Goal: Task Accomplishment & Management: Manage account settings

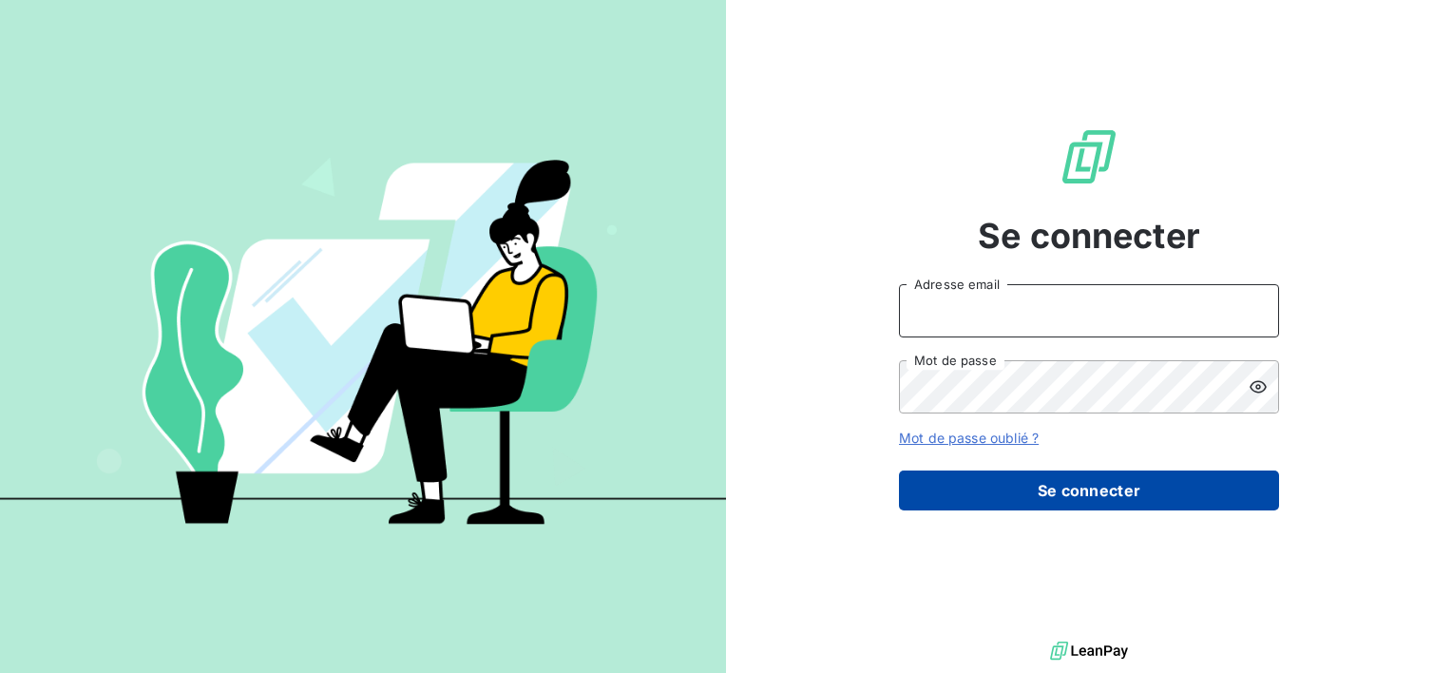
type input "[EMAIL_ADDRESS][DOMAIN_NAME]"
click at [1111, 484] on button "Se connecter" at bounding box center [1089, 490] width 380 height 40
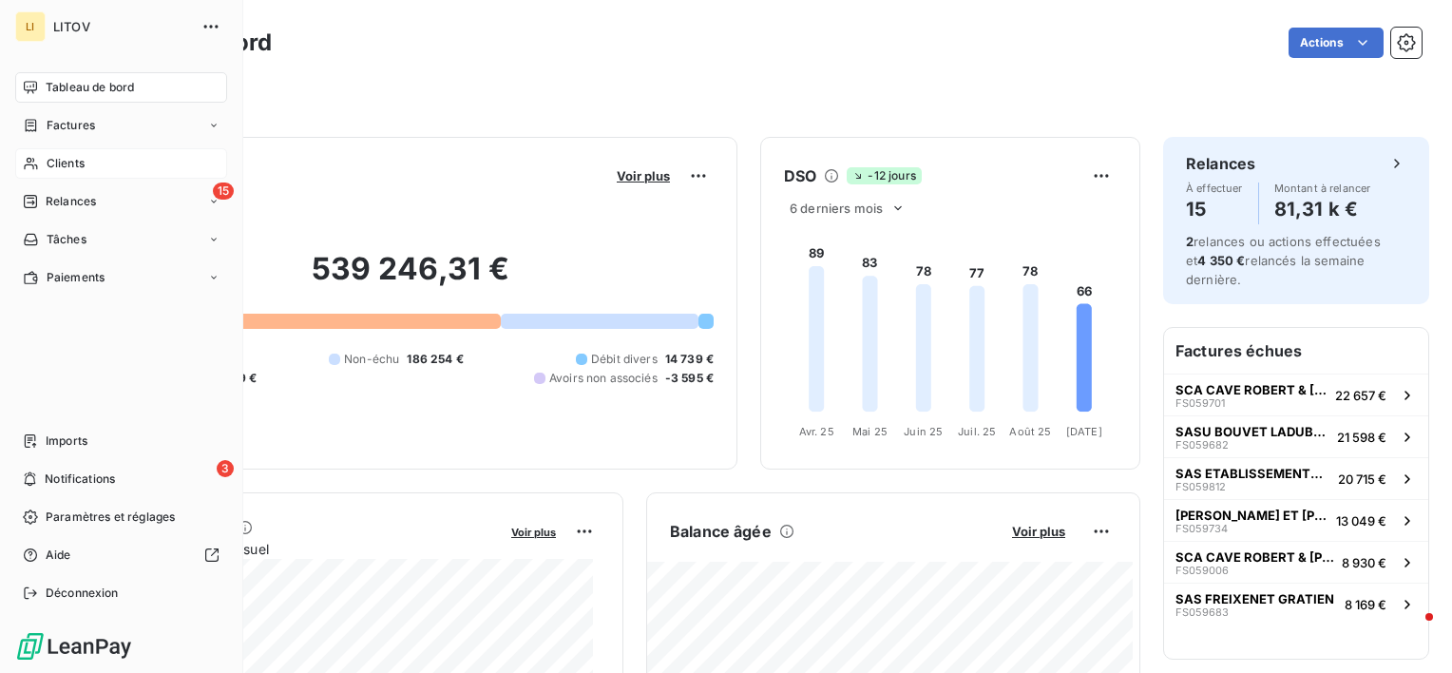
click at [54, 163] on span "Clients" at bounding box center [66, 163] width 38 height 17
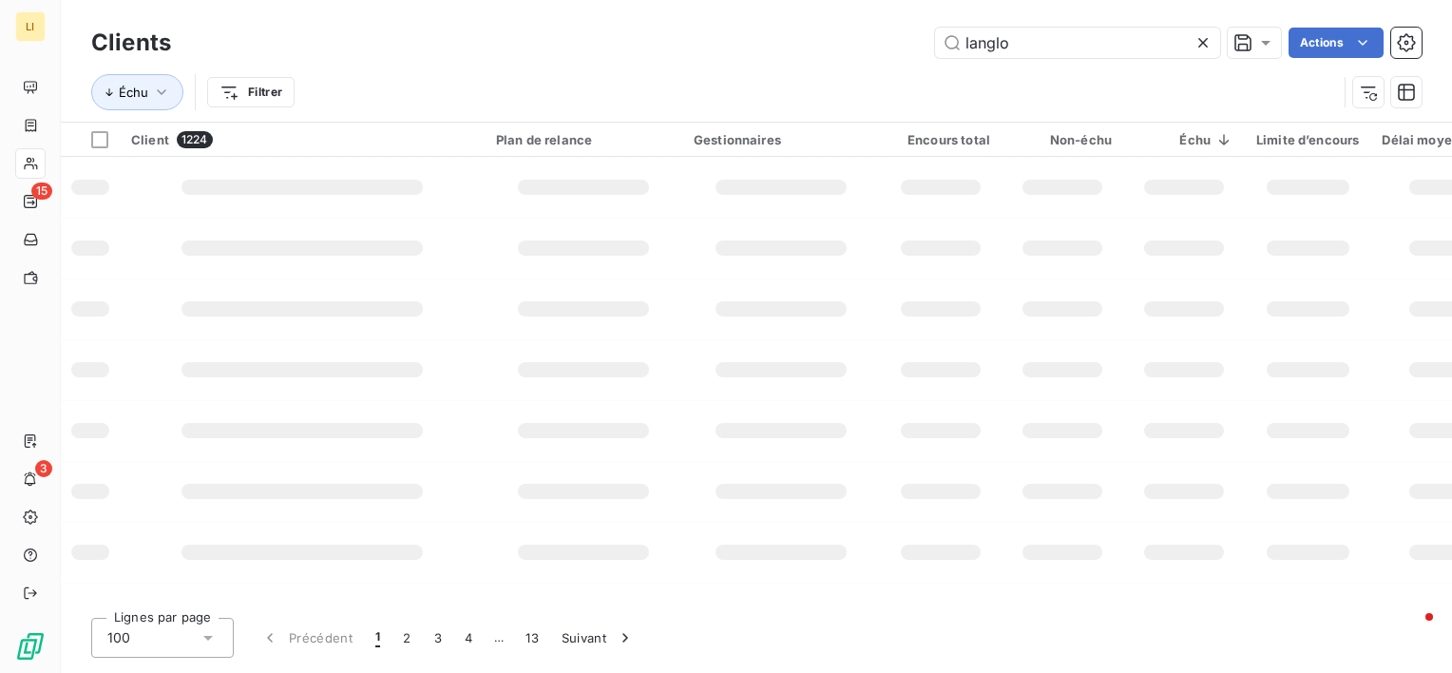
type input "langlo"
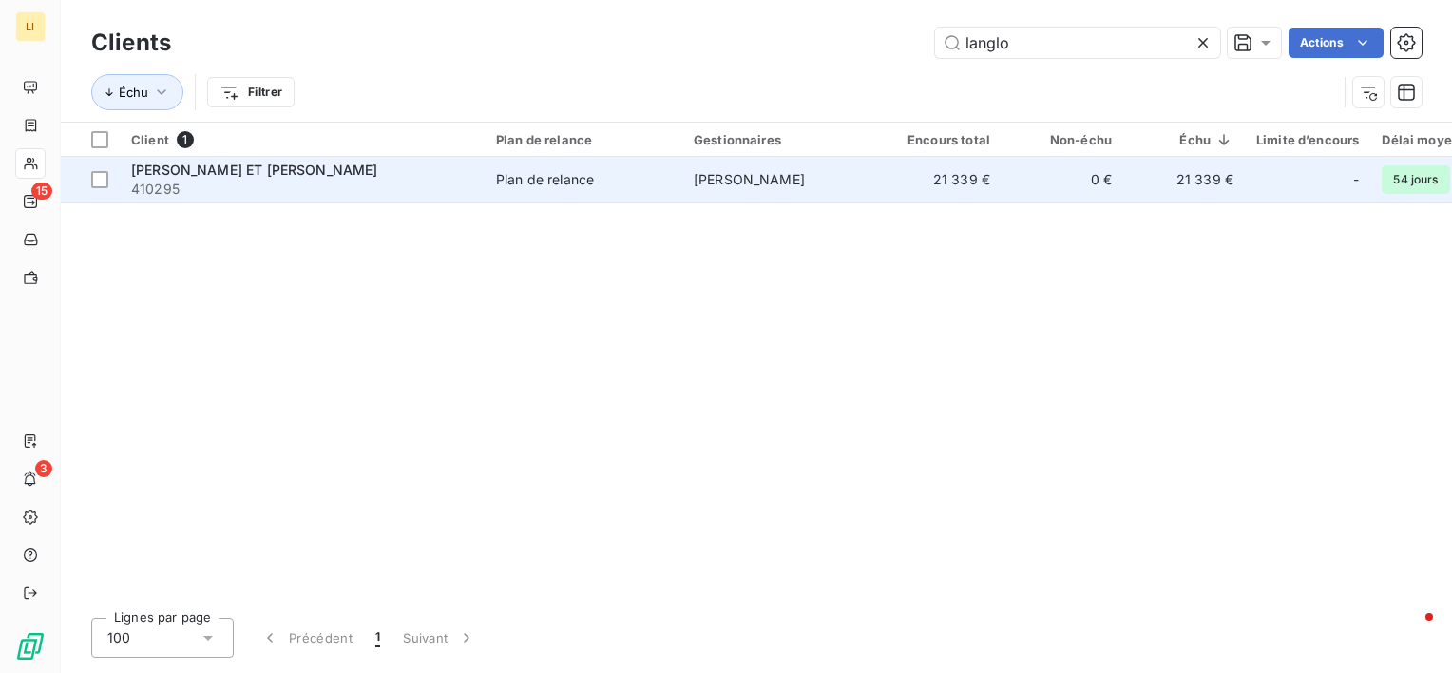
click at [233, 169] on span "[PERSON_NAME] ET [PERSON_NAME]" at bounding box center [254, 170] width 247 height 16
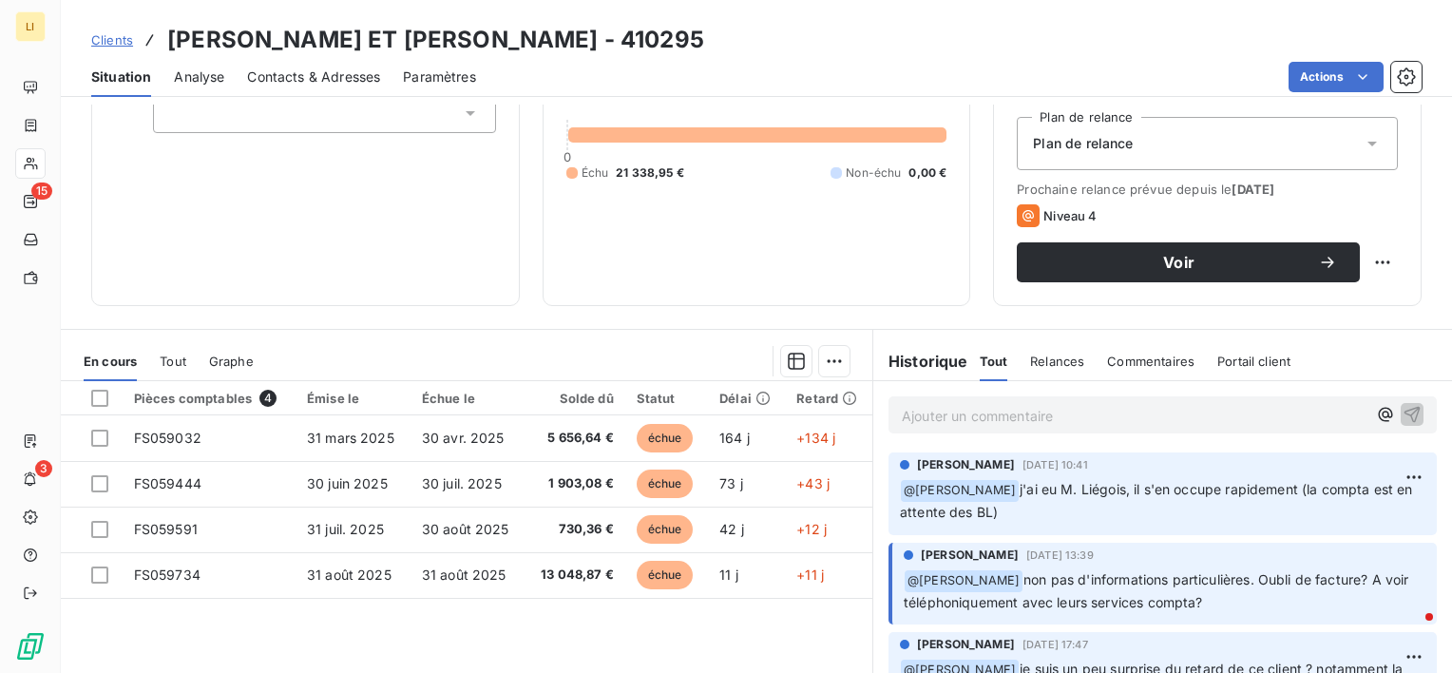
scroll to position [133, 0]
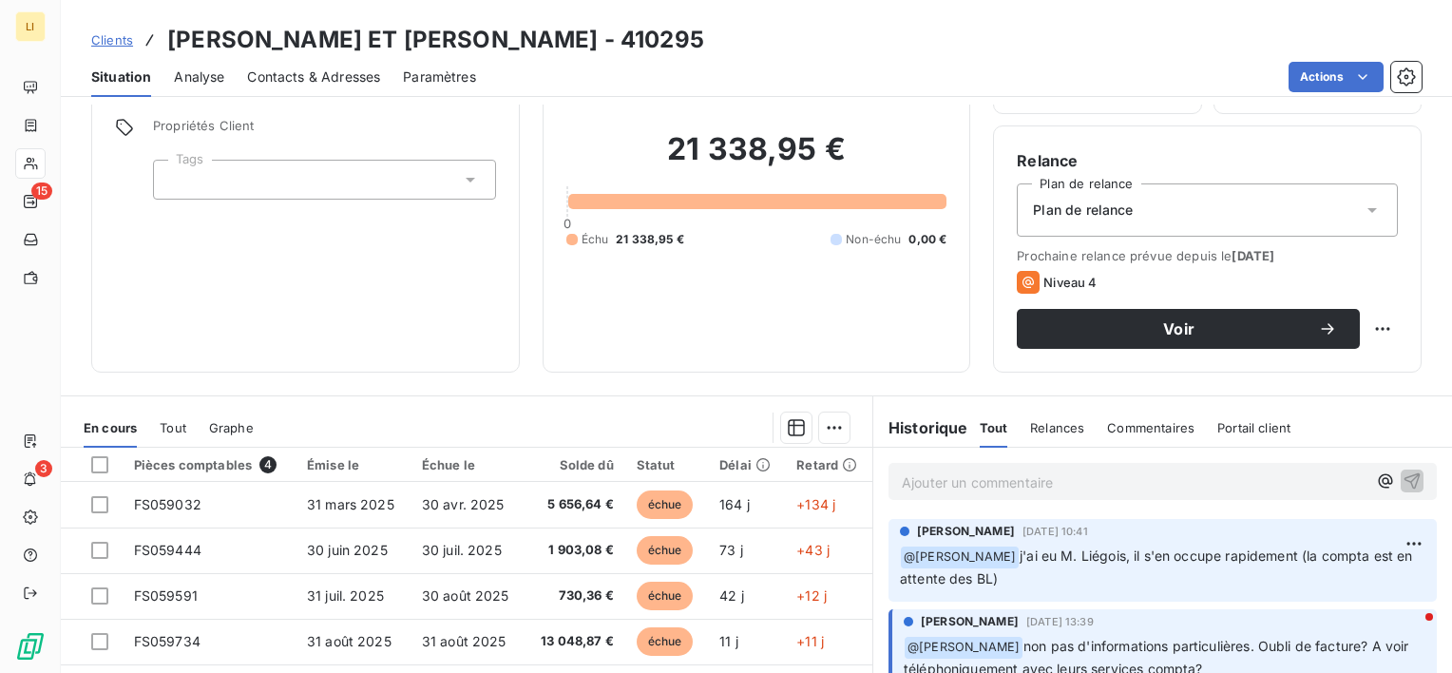
click at [1072, 488] on p "Ajouter un commentaire ﻿" at bounding box center [1134, 482] width 465 height 24
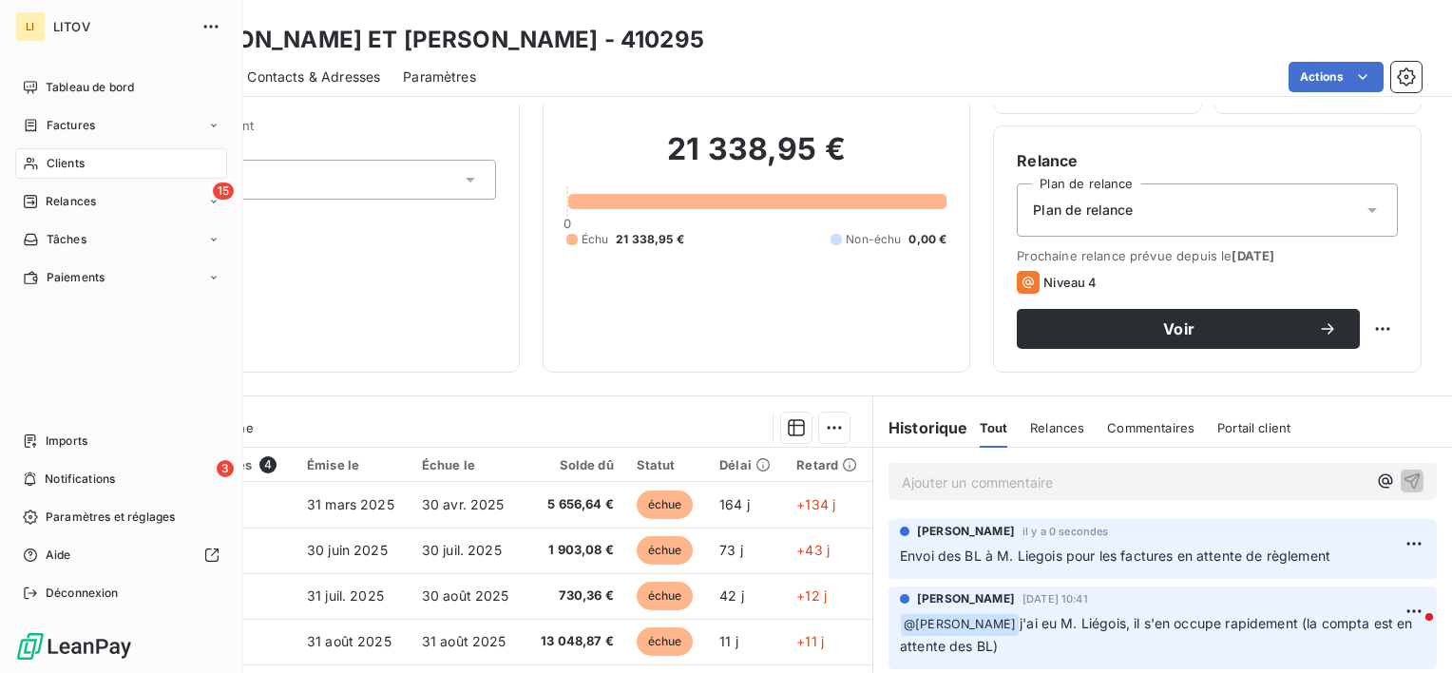
click at [49, 159] on span "Clients" at bounding box center [66, 163] width 38 height 17
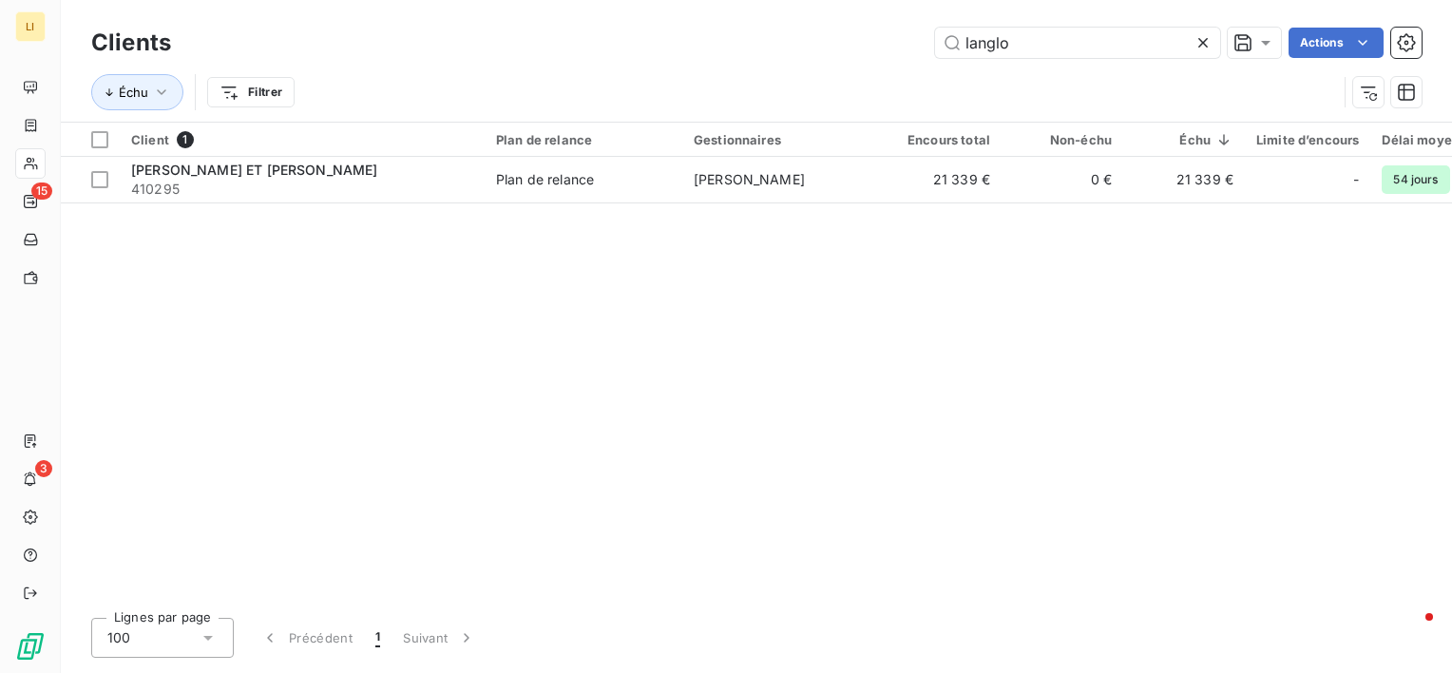
drag, startPoint x: 990, startPoint y: 47, endPoint x: 703, endPoint y: 46, distance: 287.0
click at [703, 46] on div "langlo Actions" at bounding box center [808, 43] width 1228 height 30
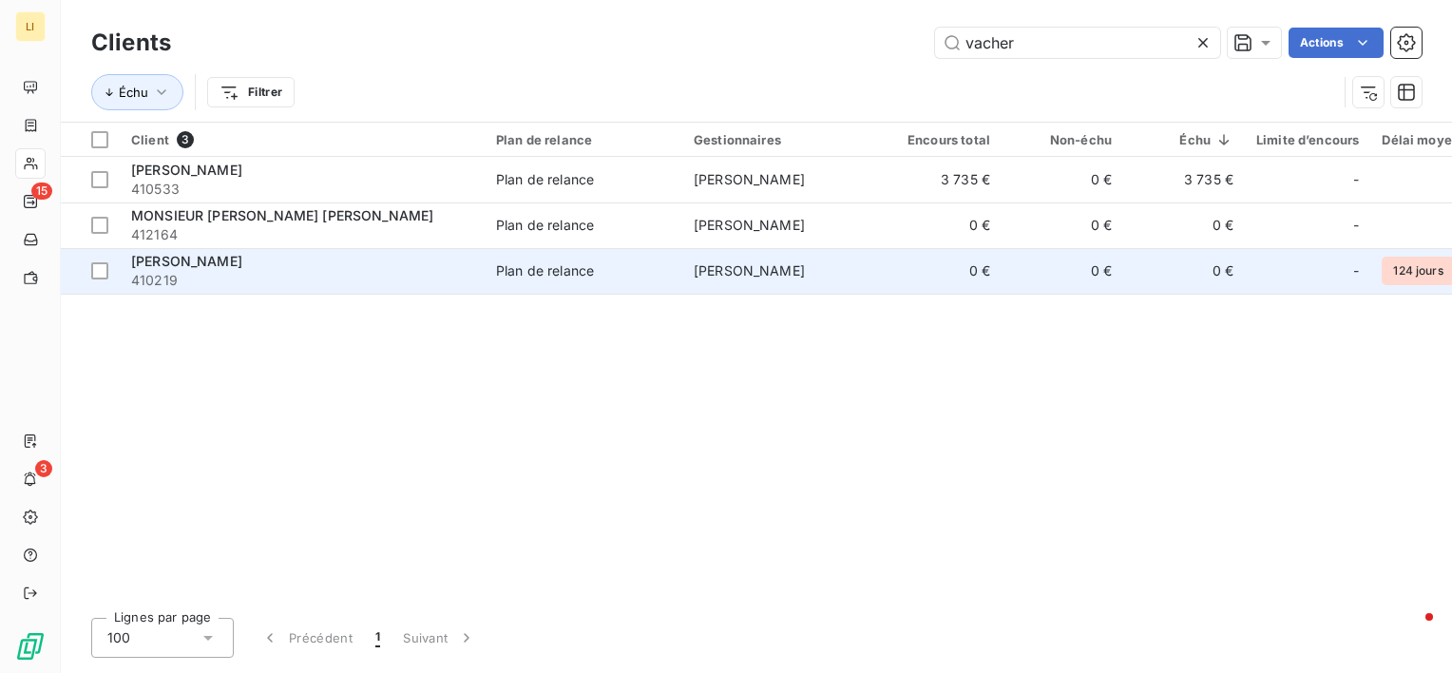
type input "vacher"
click at [215, 269] on div "[PERSON_NAME]" at bounding box center [302, 261] width 342 height 19
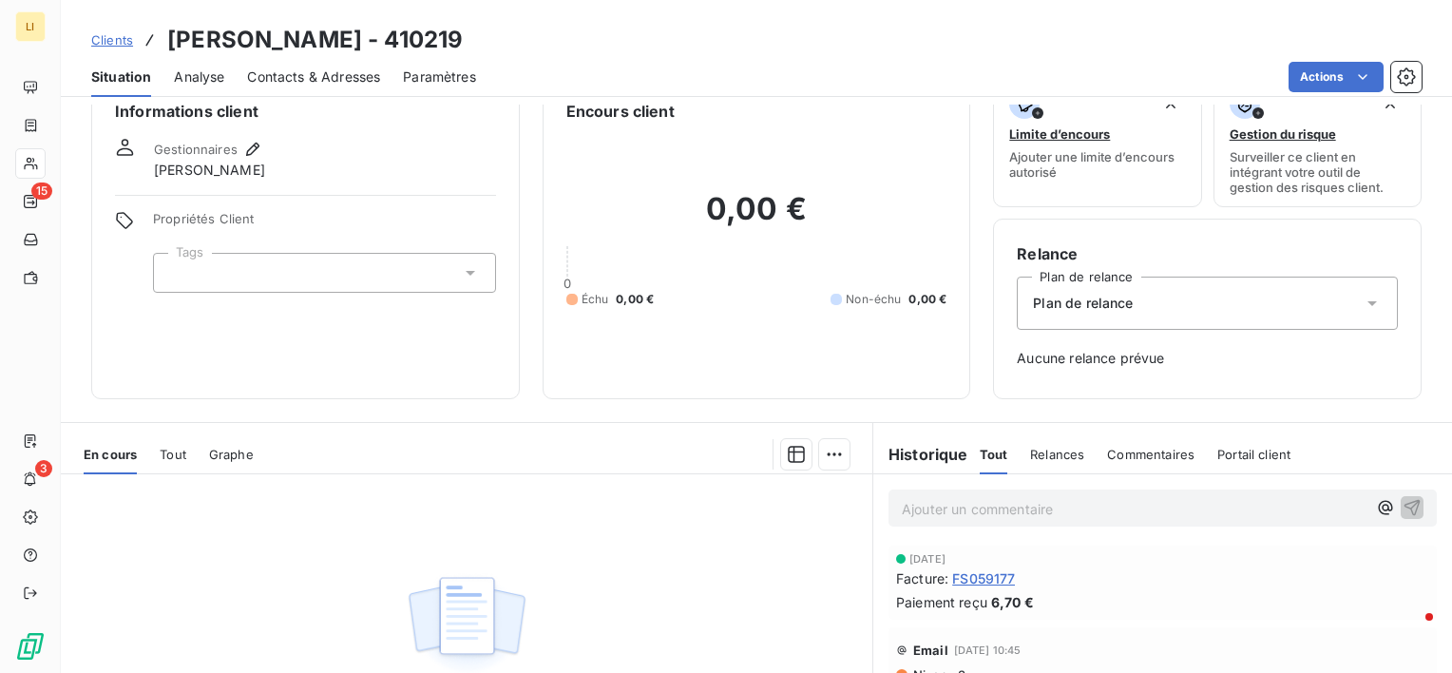
scroll to position [126, 0]
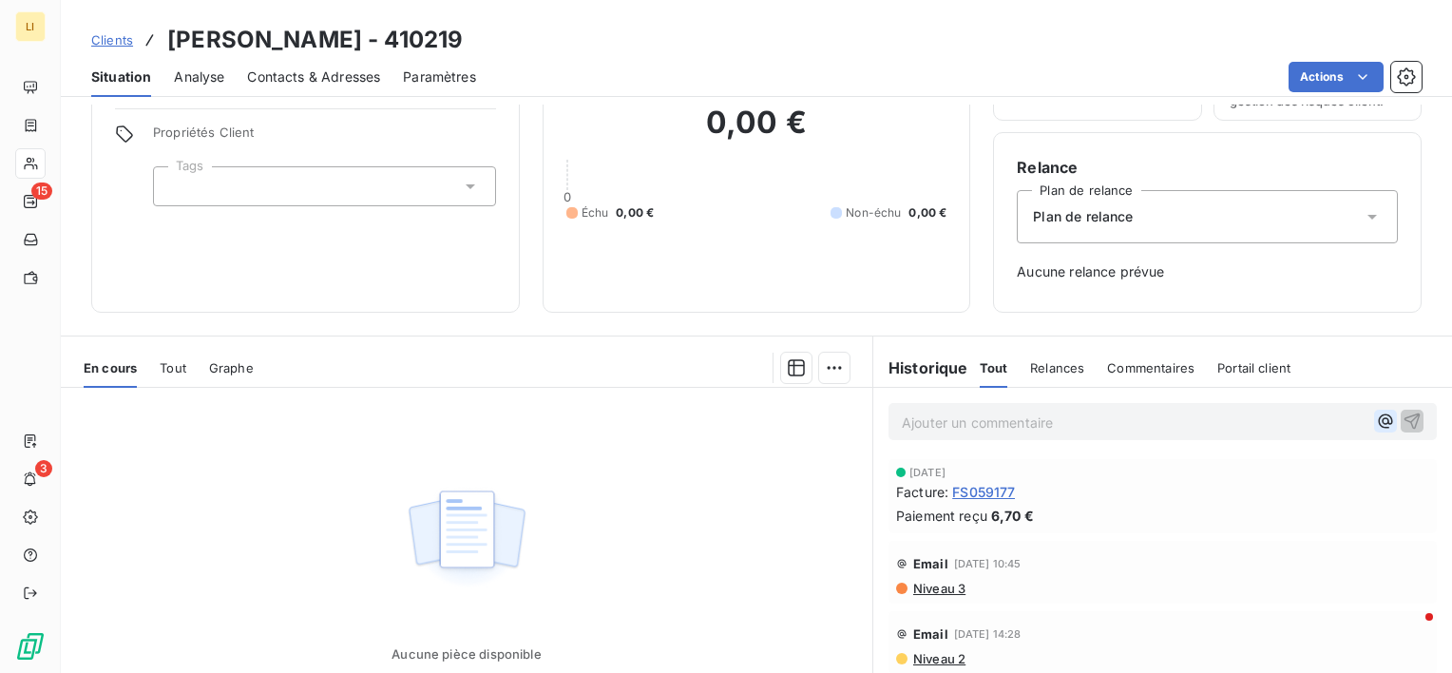
click at [1376, 418] on icon "button" at bounding box center [1385, 420] width 19 height 19
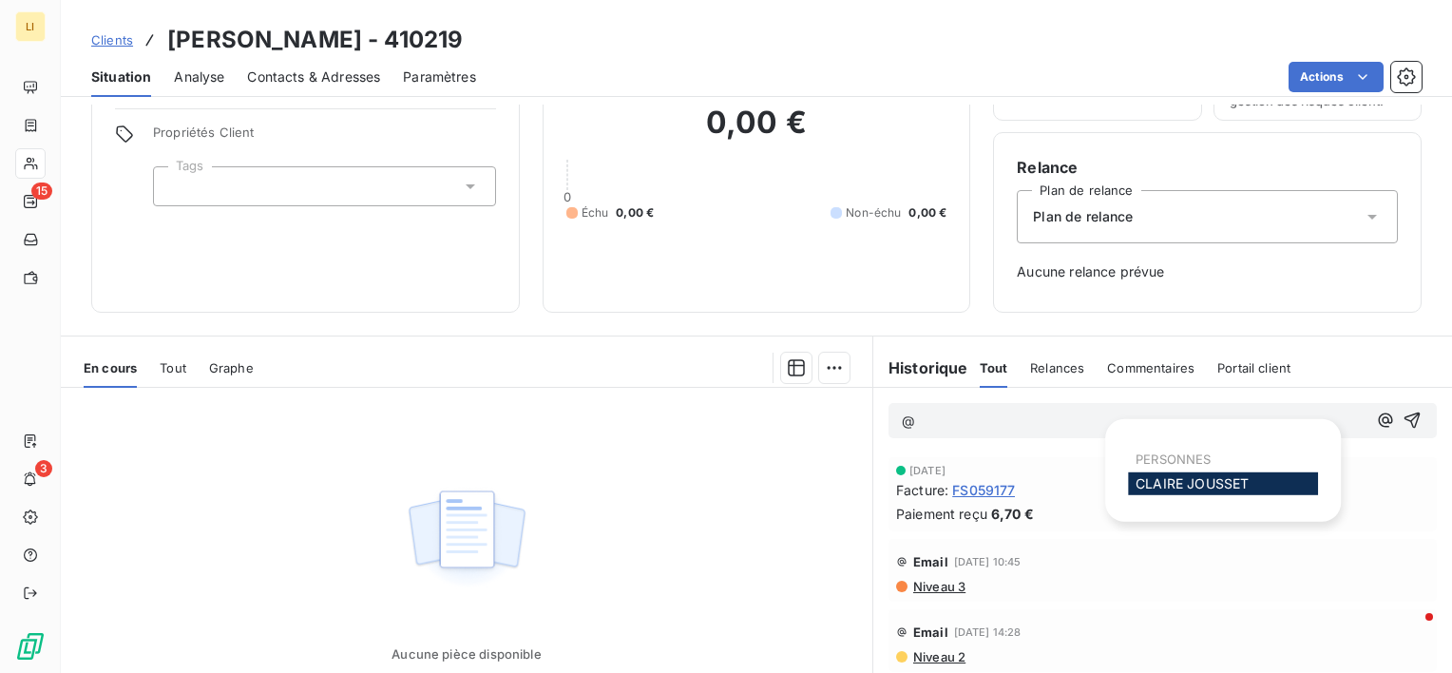
click at [1227, 487] on span "[PERSON_NAME]" at bounding box center [1191, 483] width 113 height 16
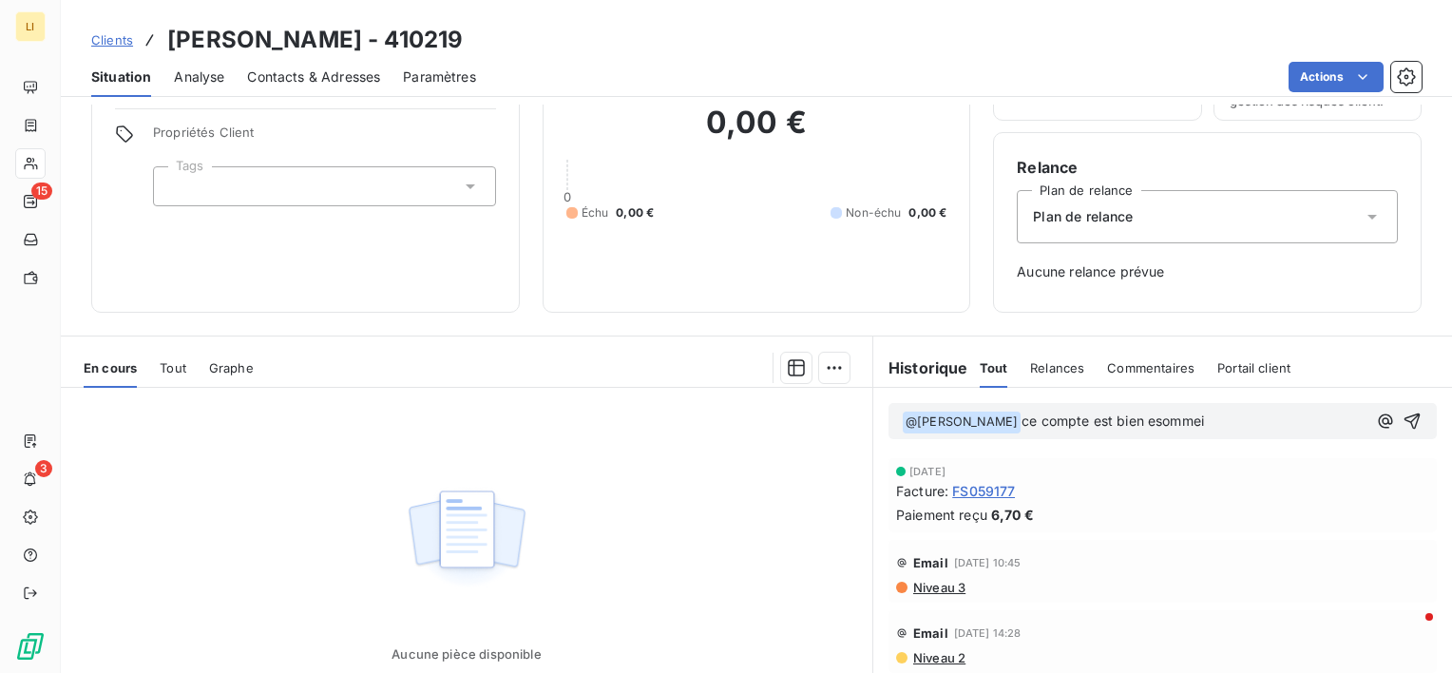
scroll to position [127, 0]
click at [132, 43] on div "Clients [PERSON_NAME] - 410219" at bounding box center [277, 40] width 372 height 34
click at [121, 42] on span "Clients" at bounding box center [112, 39] width 42 height 15
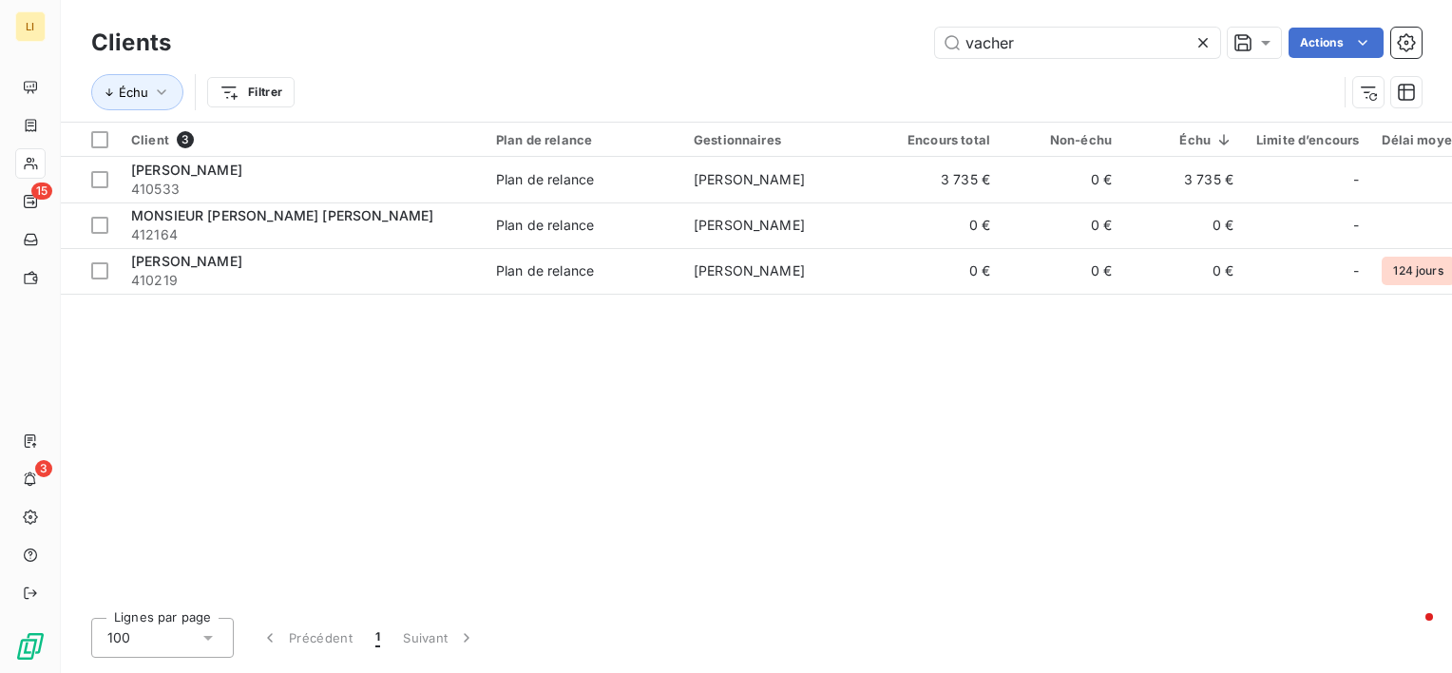
drag, startPoint x: 1049, startPoint y: 38, endPoint x: 687, endPoint y: 74, distance: 363.8
click at [691, 74] on div "Clients vacher Actions Échu Filtrer" at bounding box center [756, 72] width 1330 height 99
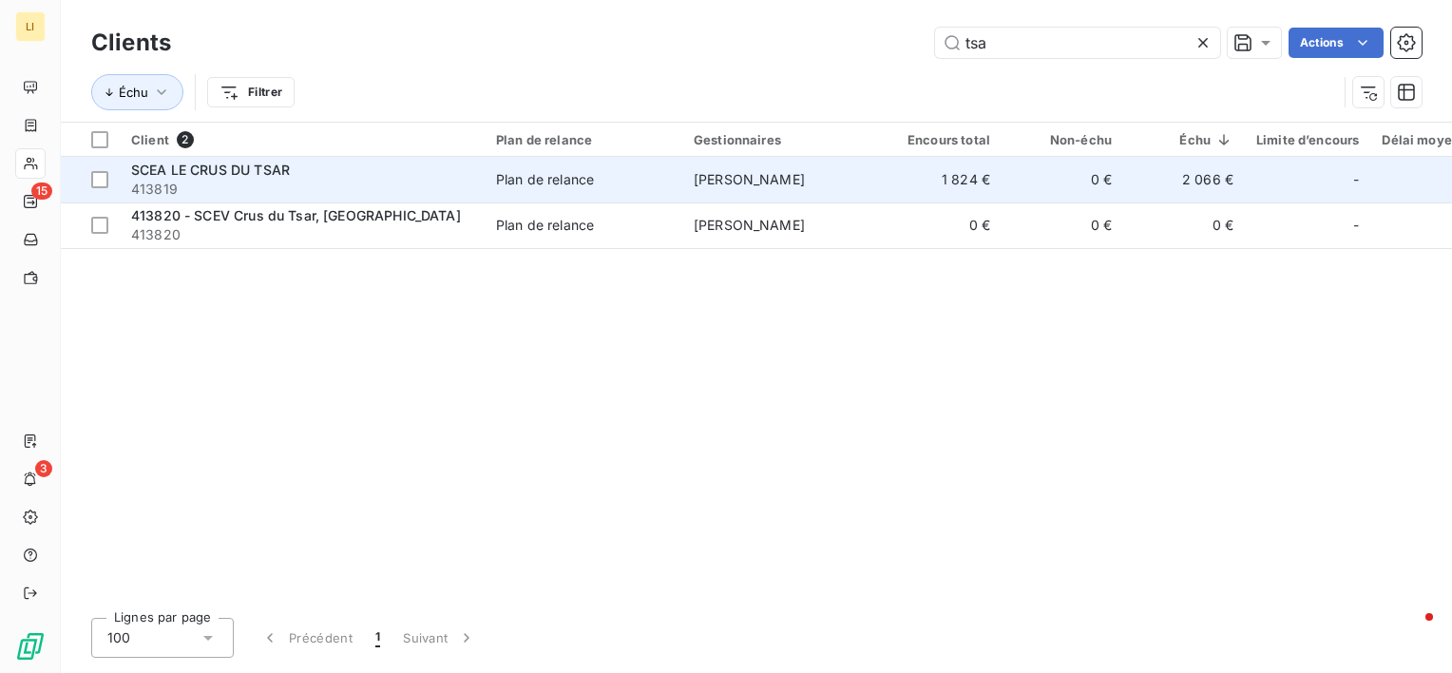
type input "tsa"
click at [385, 170] on div "SCEA LE CRUS DU TSAR" at bounding box center [302, 170] width 342 height 19
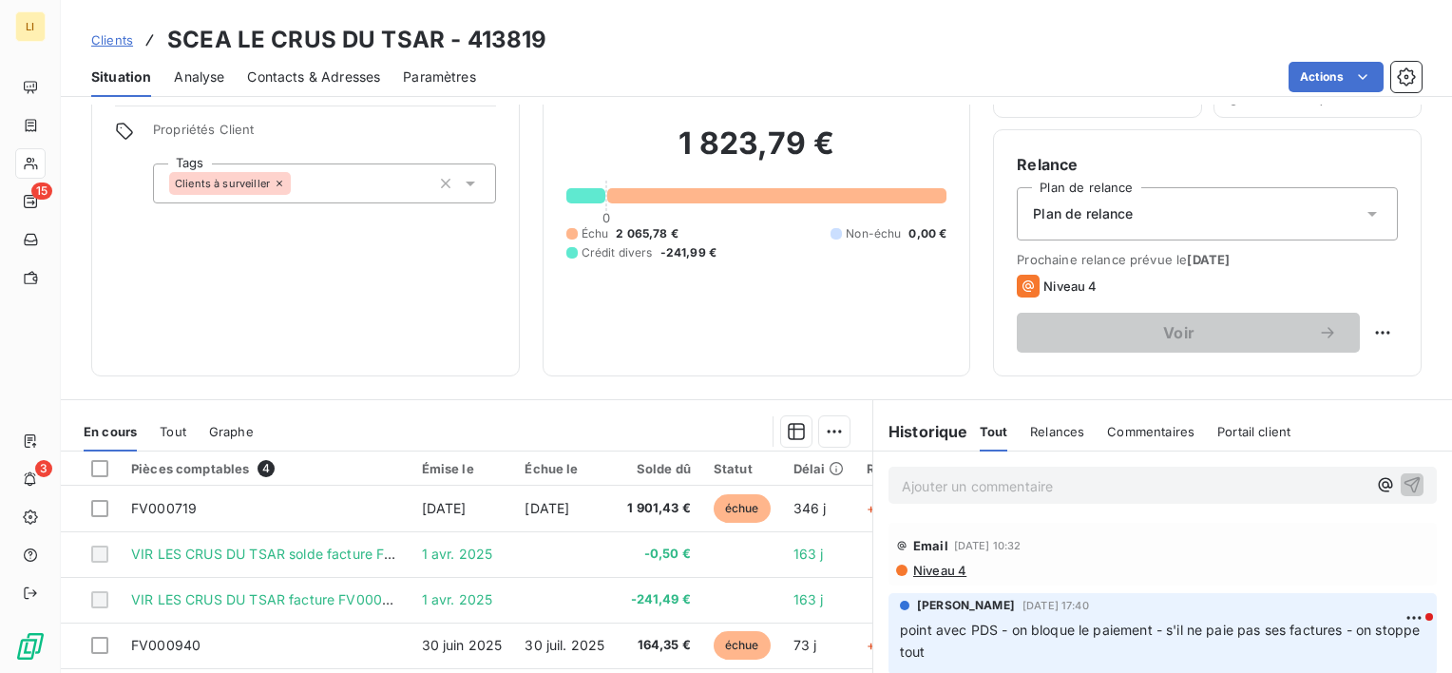
scroll to position [95, 0]
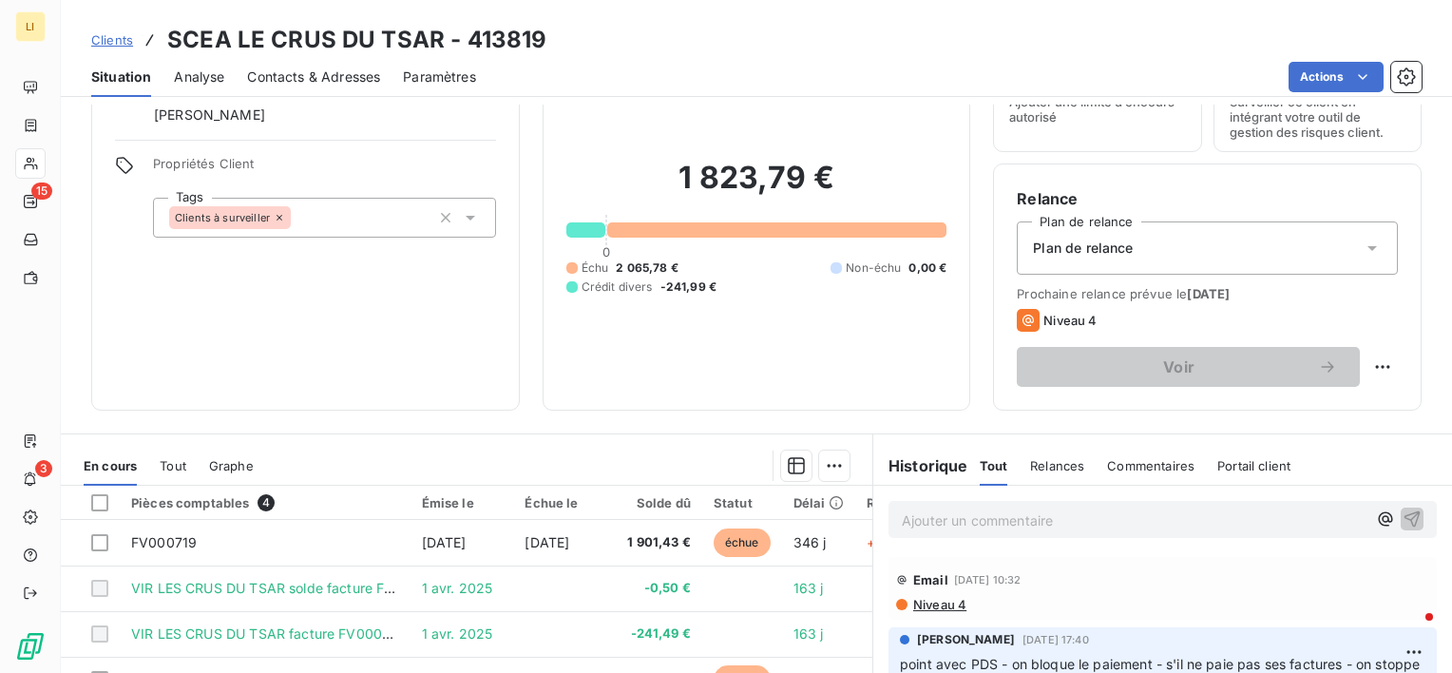
click at [1122, 524] on p "Ajouter un commentaire ﻿" at bounding box center [1134, 520] width 465 height 24
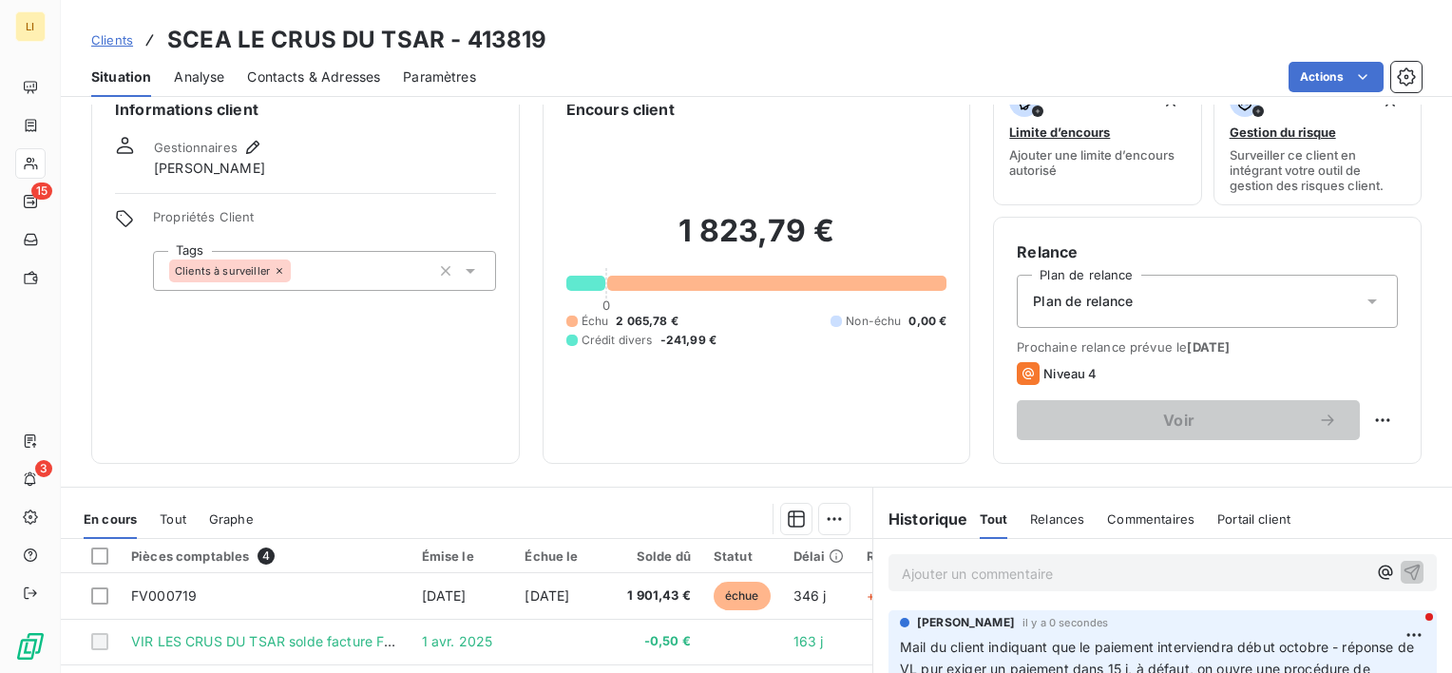
scroll to position [32, 0]
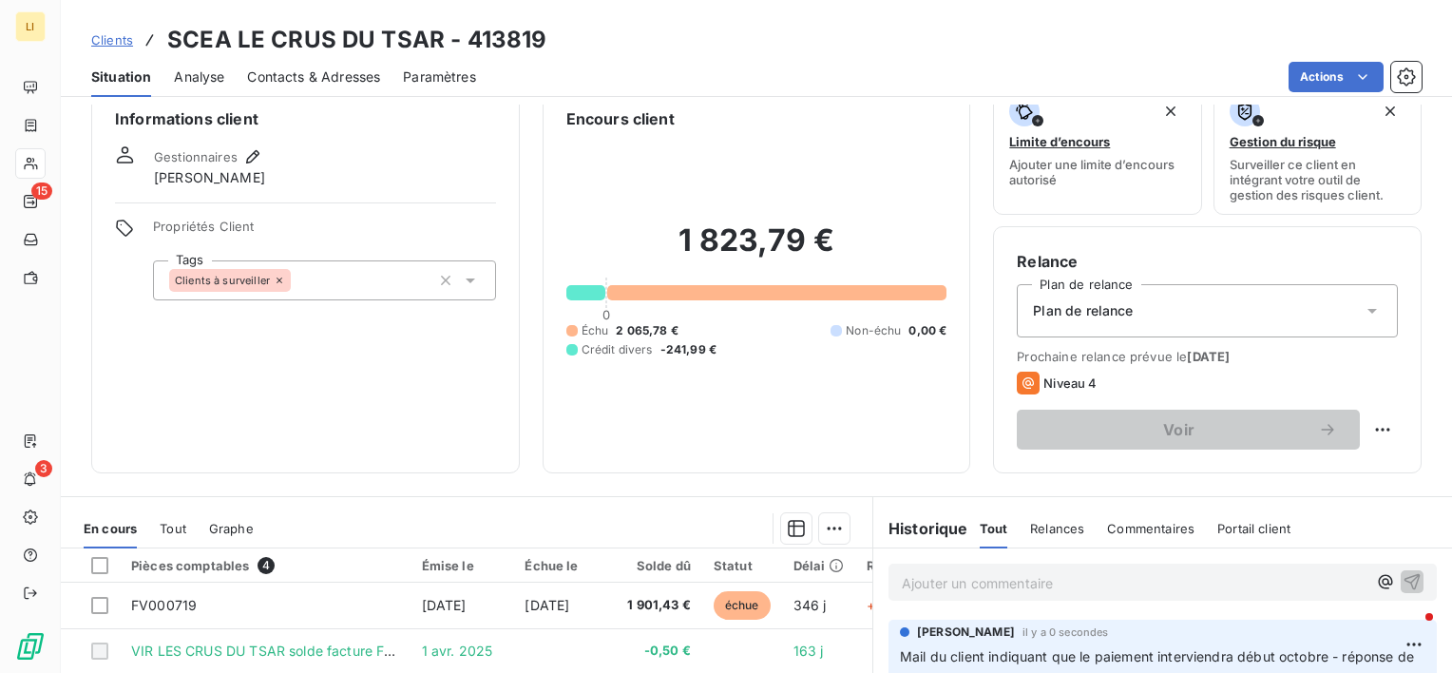
click at [124, 41] on span "Clients" at bounding box center [112, 39] width 42 height 15
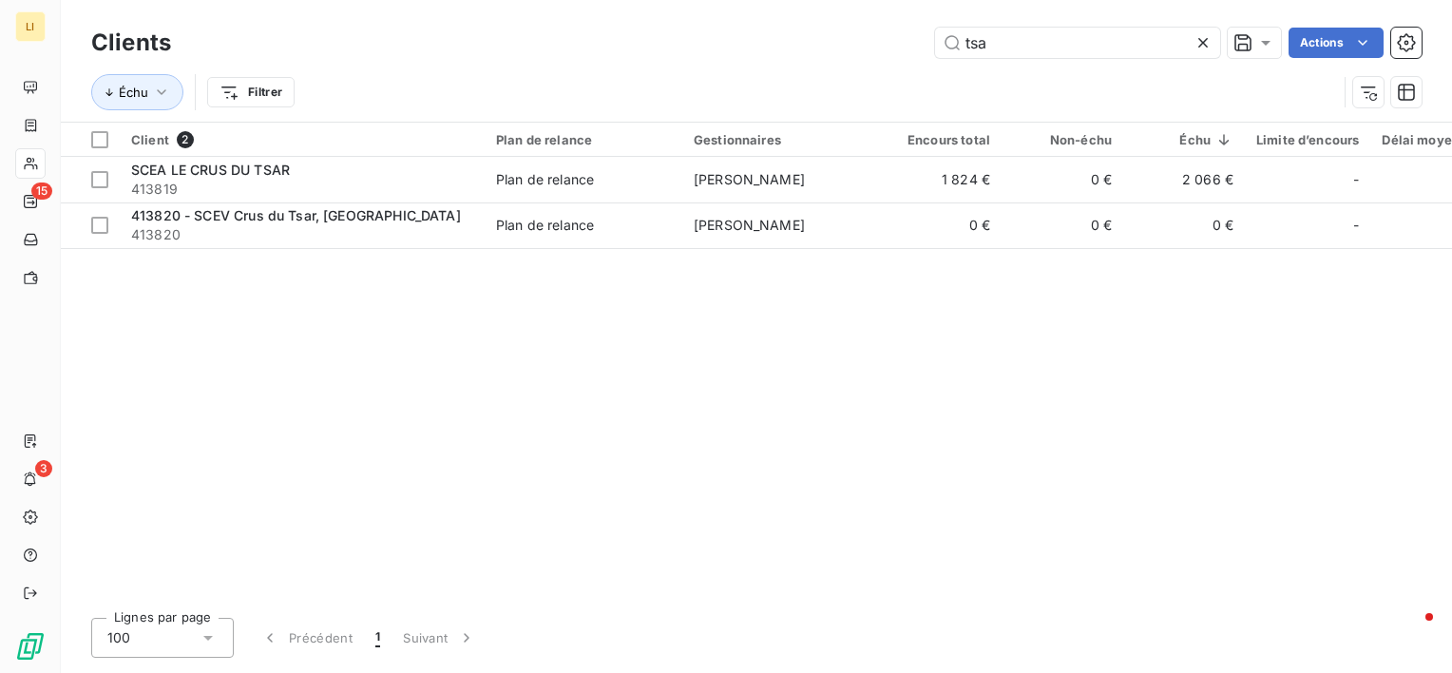
drag, startPoint x: 1050, startPoint y: 41, endPoint x: 730, endPoint y: 85, distance: 323.2
click at [737, 85] on div "Clients tsa Actions Échu Filtrer" at bounding box center [756, 72] width 1330 height 99
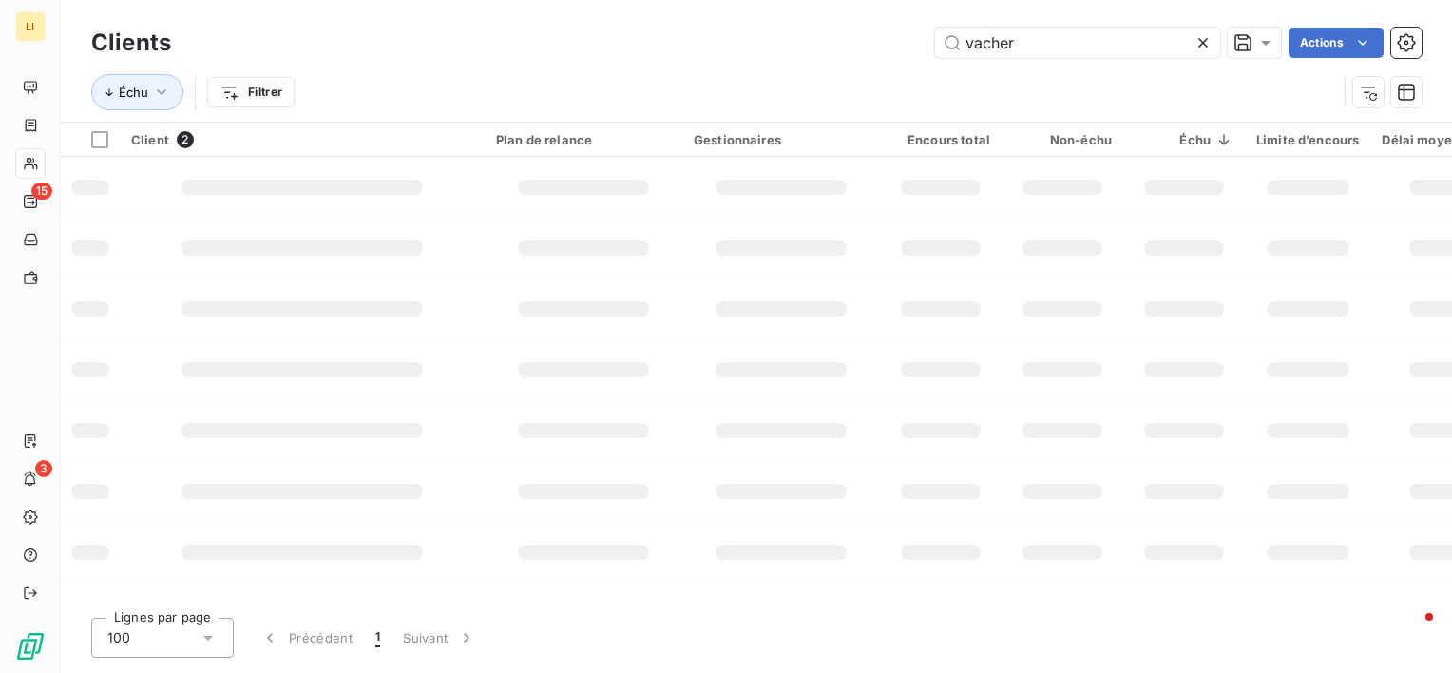
type input "vacher"
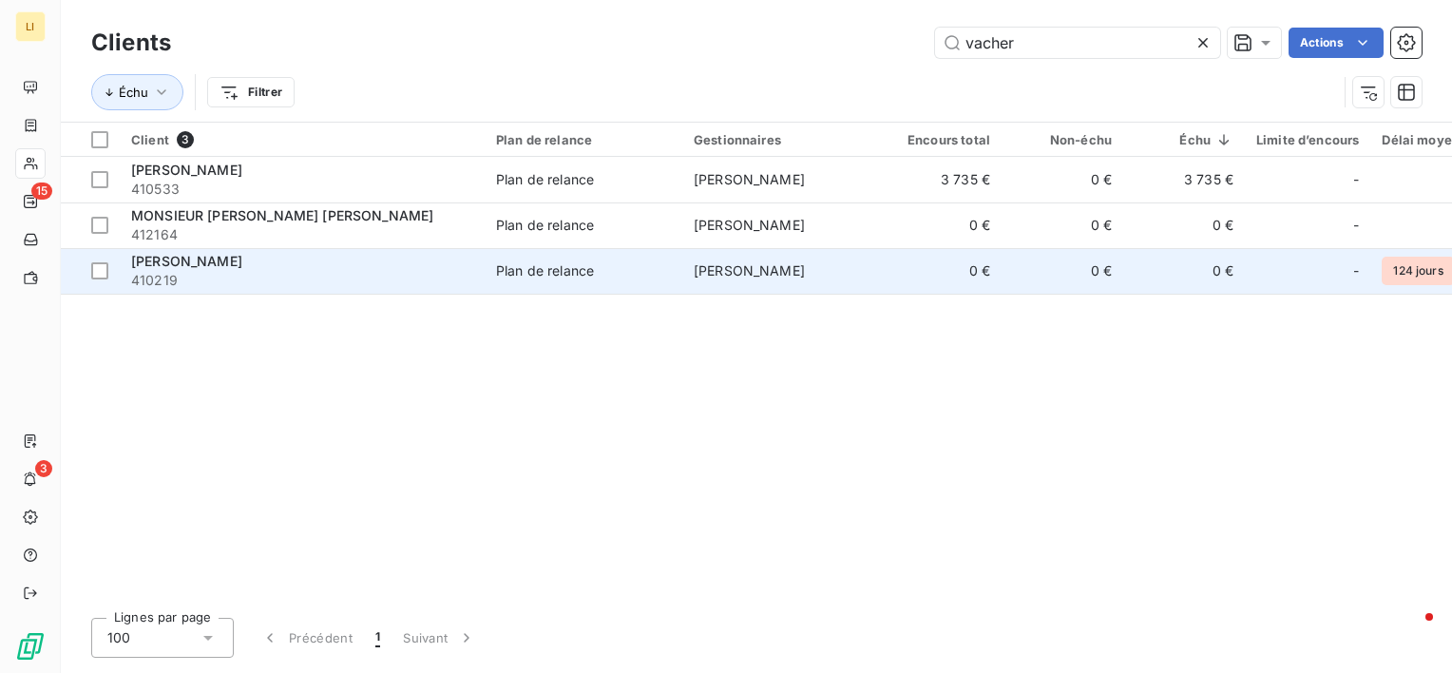
click at [194, 264] on span "[PERSON_NAME]" at bounding box center [186, 261] width 111 height 16
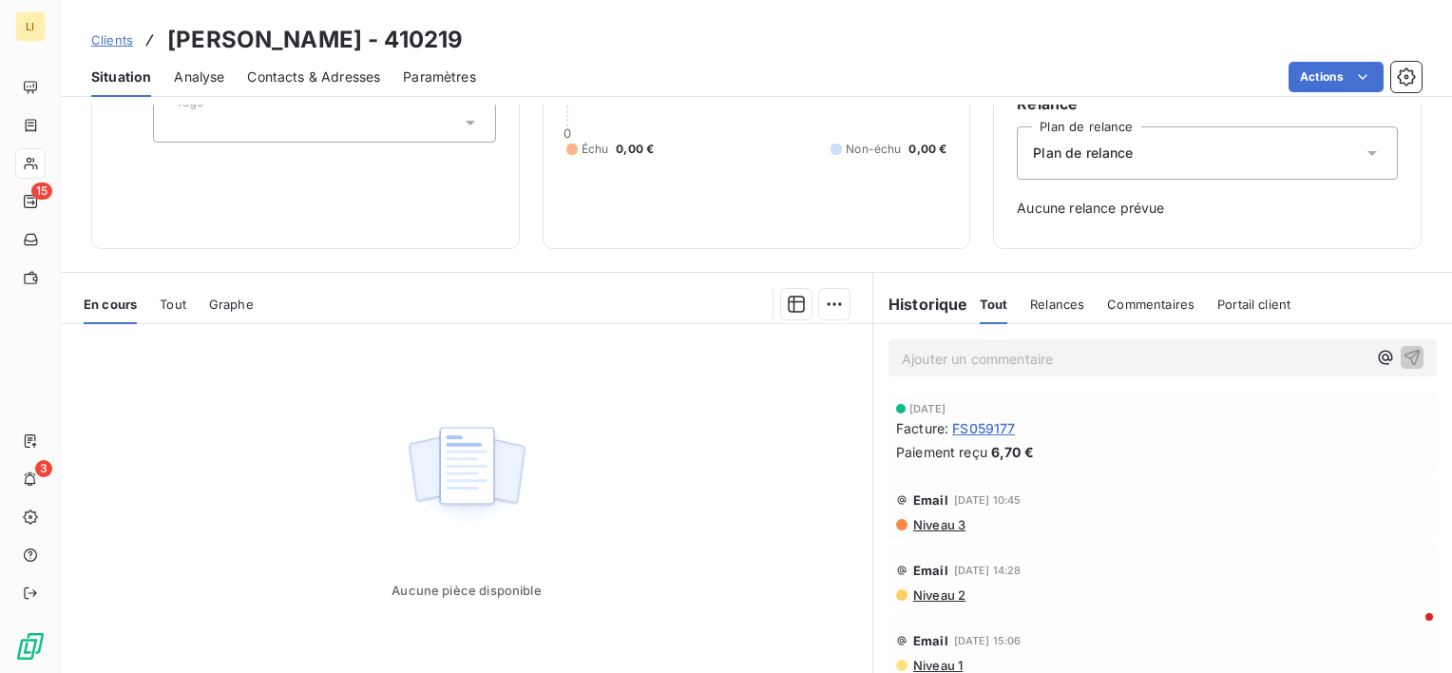
click at [976, 361] on p "Ajouter un commentaire ﻿" at bounding box center [1134, 359] width 465 height 24
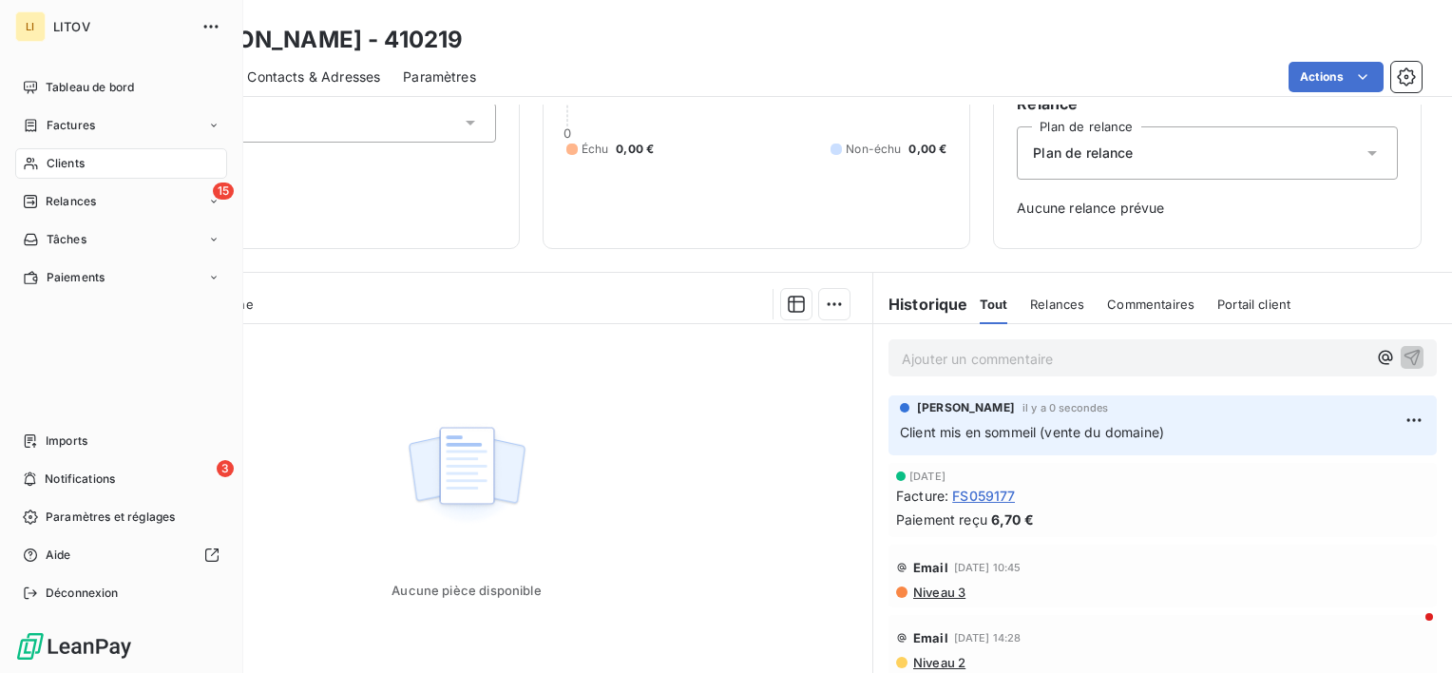
click at [63, 153] on div "Clients" at bounding box center [121, 163] width 212 height 30
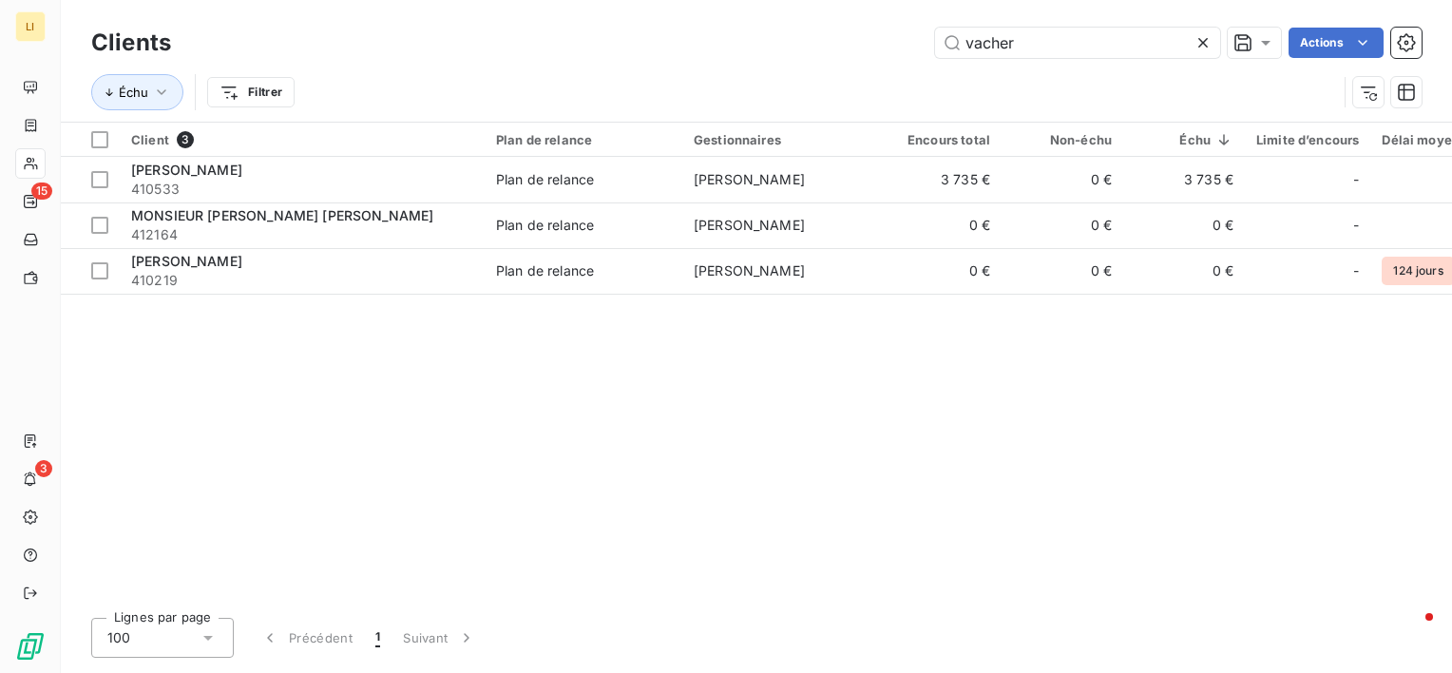
drag, startPoint x: 1030, startPoint y: 36, endPoint x: 817, endPoint y: 52, distance: 213.5
click at [817, 52] on div "vacher Actions" at bounding box center [808, 43] width 1228 height 30
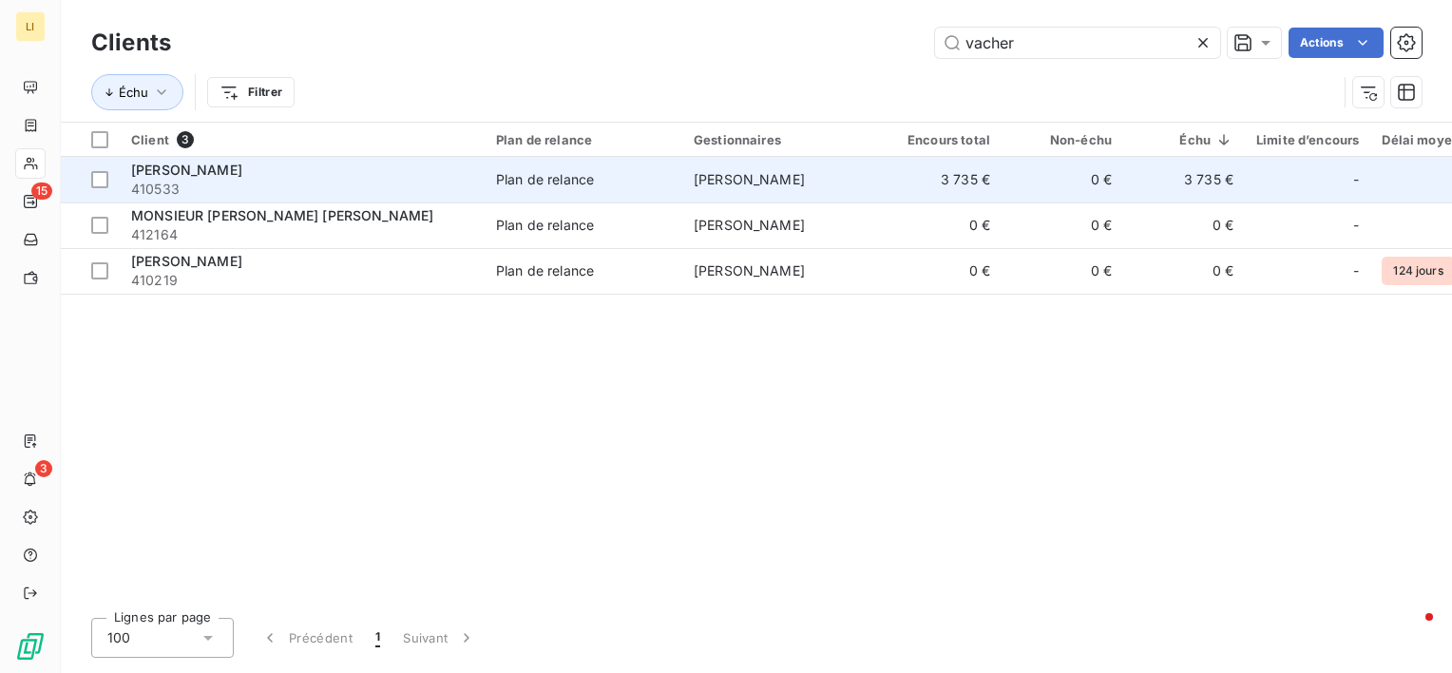
click at [209, 177] on span "[PERSON_NAME]" at bounding box center [186, 170] width 111 height 16
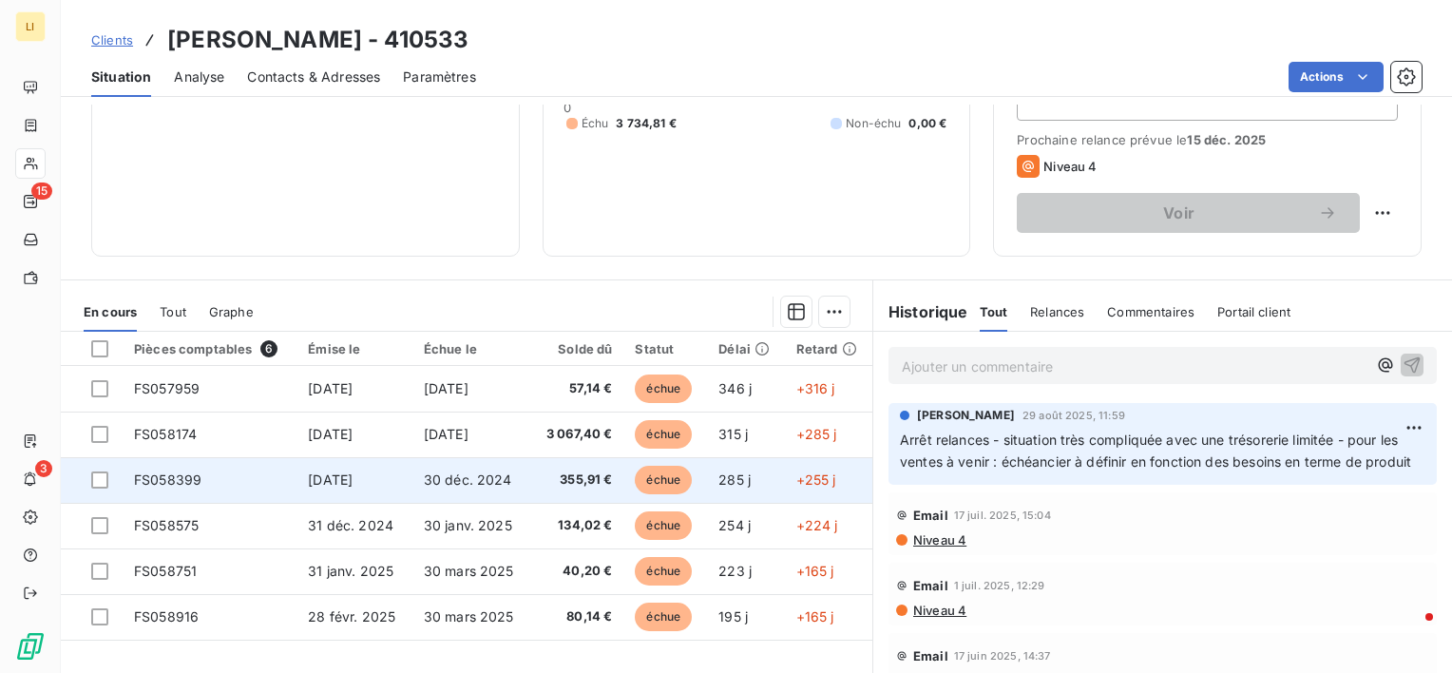
scroll to position [285, 0]
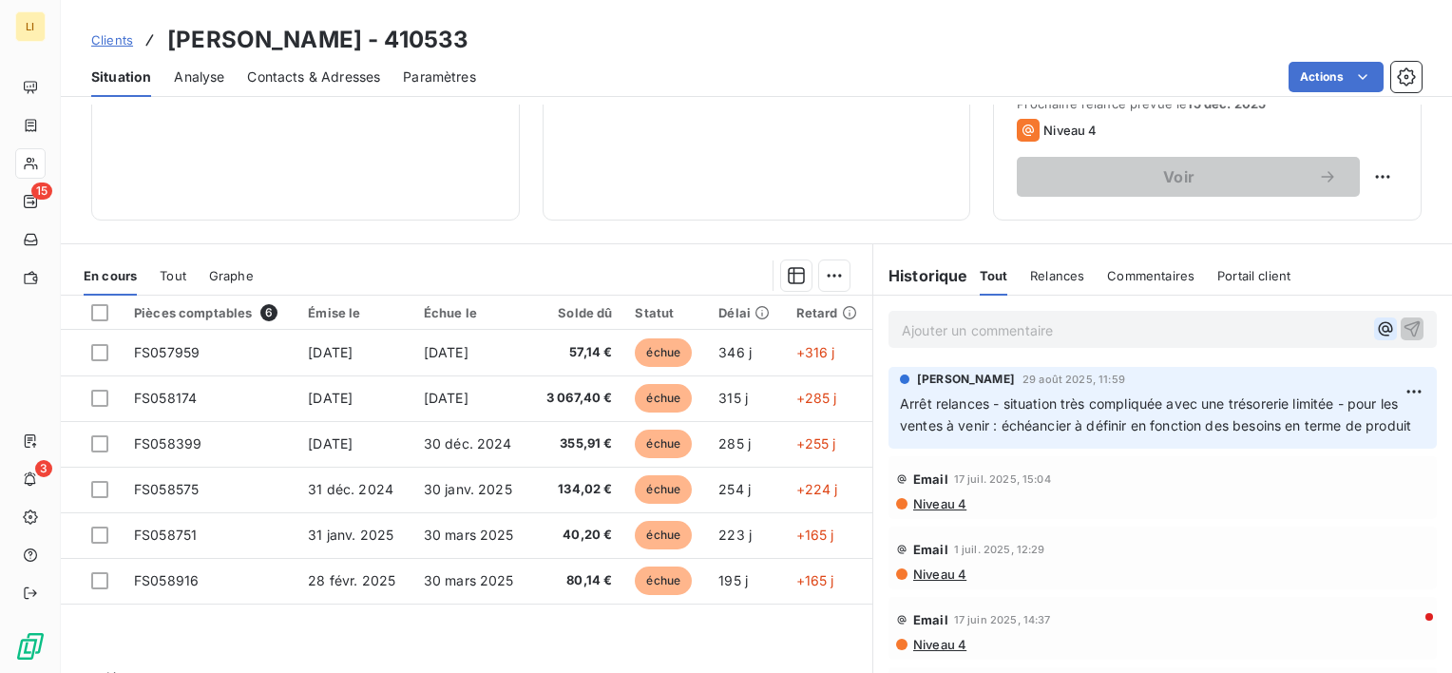
click at [1379, 331] on icon "button" at bounding box center [1386, 329] width 14 height 14
click at [979, 323] on p "@" at bounding box center [1134, 329] width 465 height 22
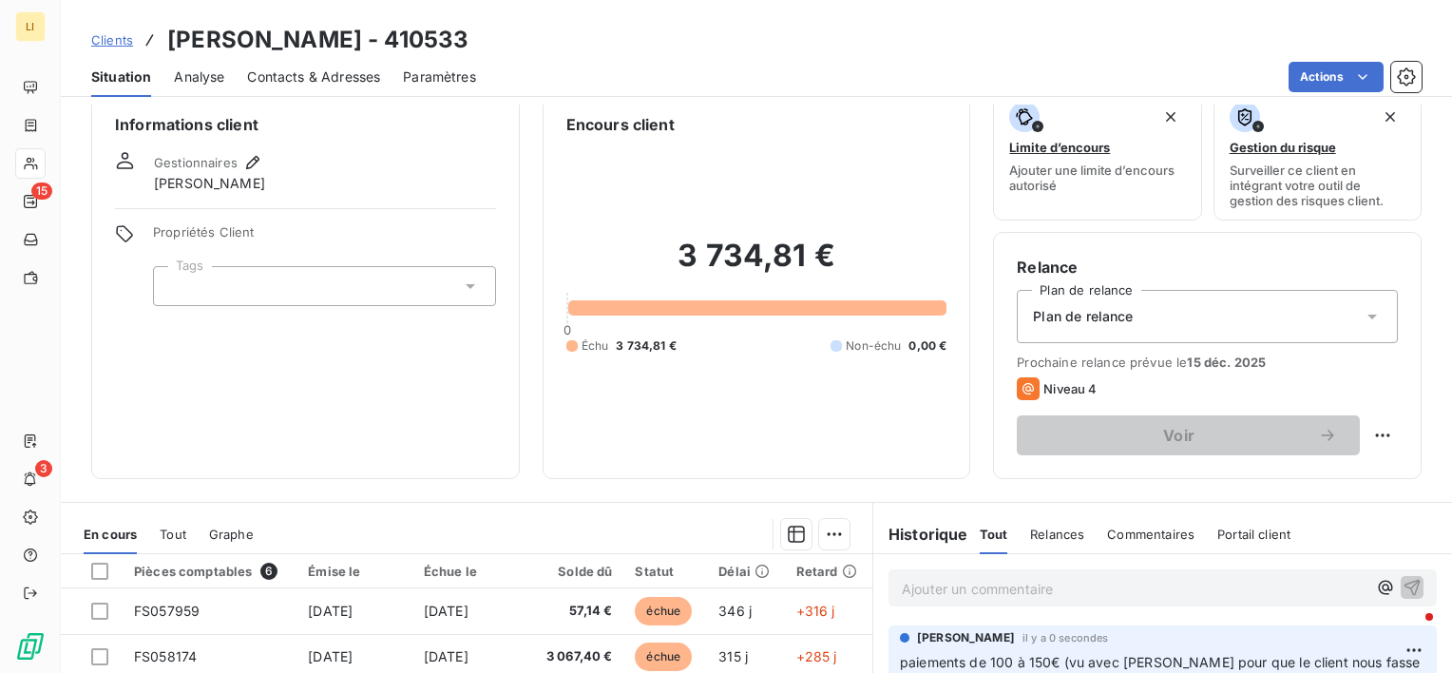
scroll to position [0, 0]
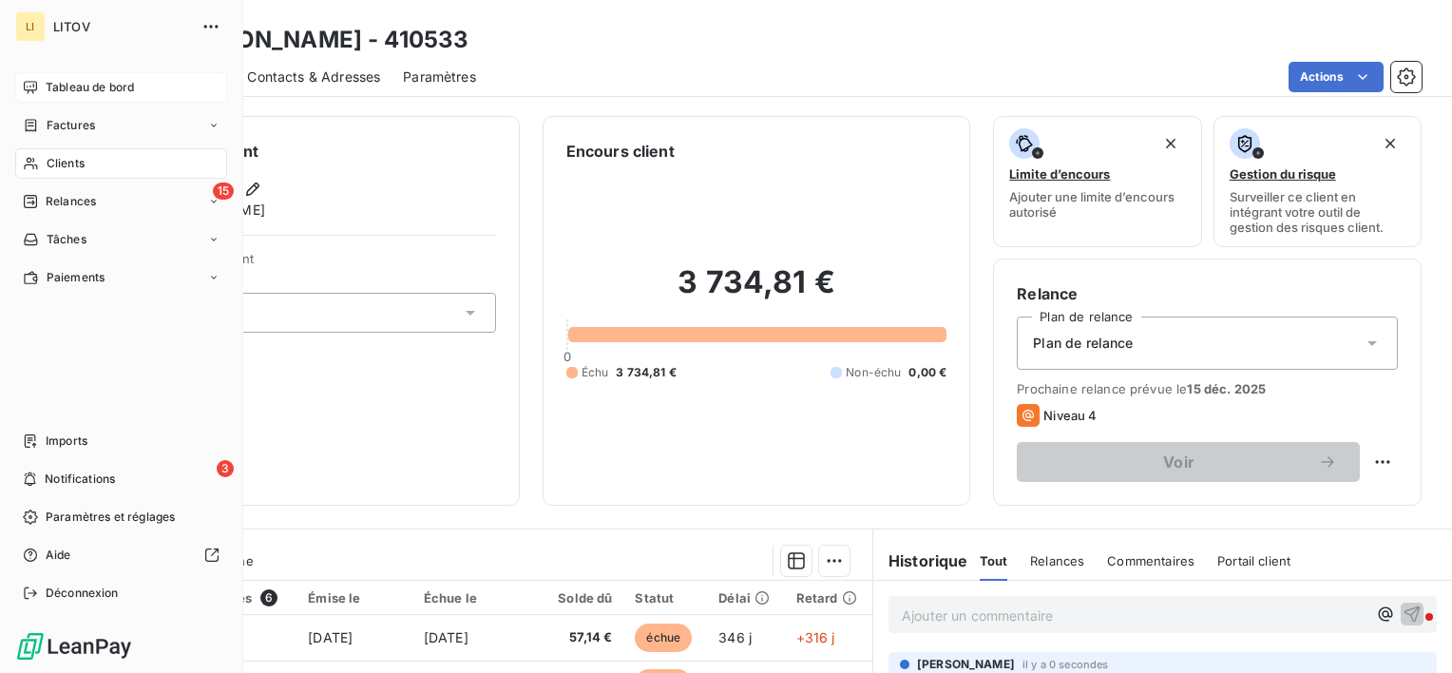
click at [38, 80] on div "Tableau de bord" at bounding box center [121, 87] width 212 height 30
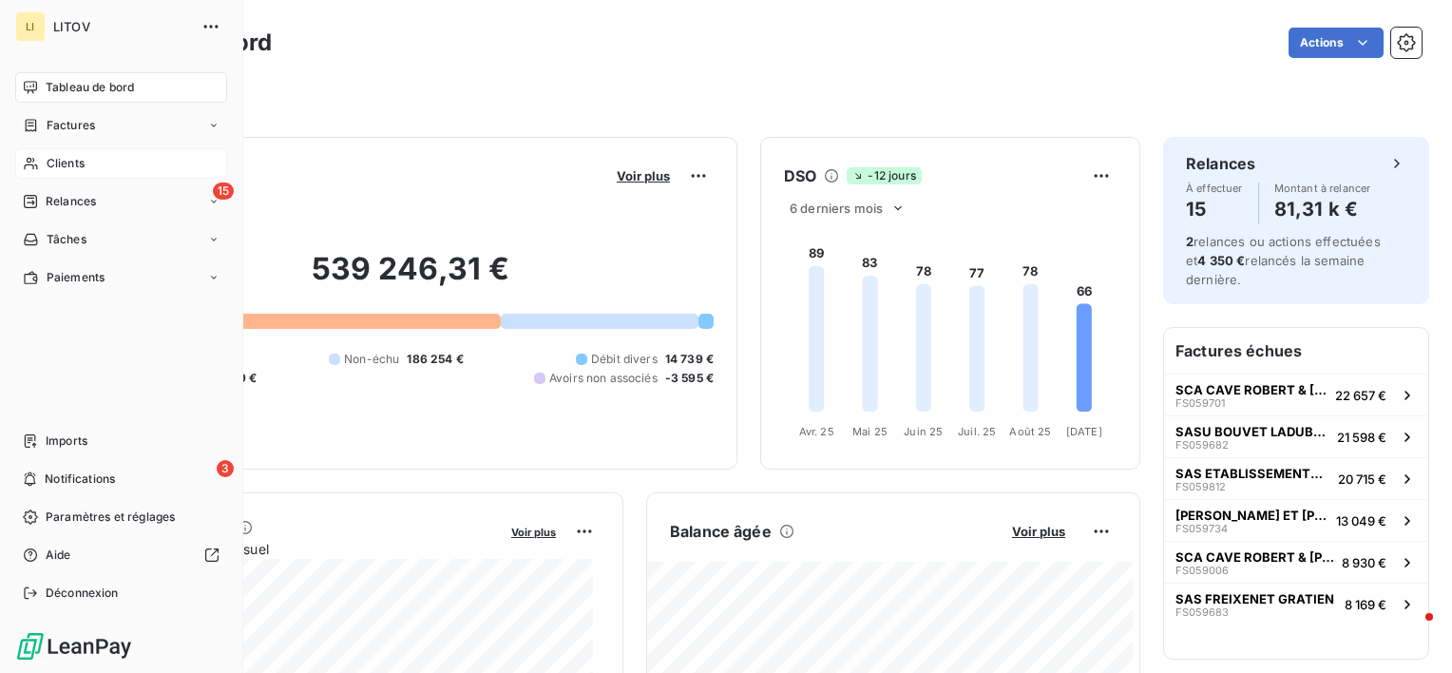
click at [54, 156] on span "Clients" at bounding box center [66, 163] width 38 height 17
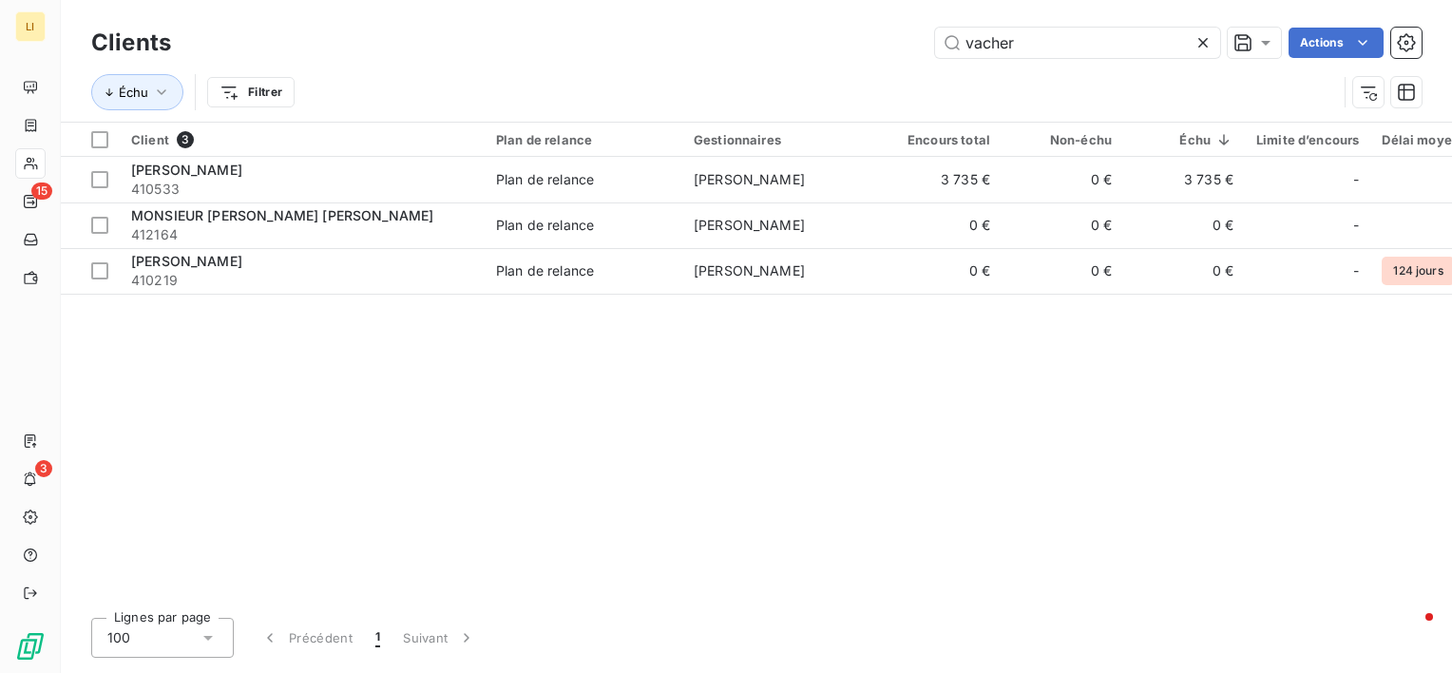
drag, startPoint x: 858, startPoint y: 68, endPoint x: 781, endPoint y: 68, distance: 77.0
click at [781, 68] on div "Clients vacher Actions Échu Filtrer" at bounding box center [756, 72] width 1330 height 99
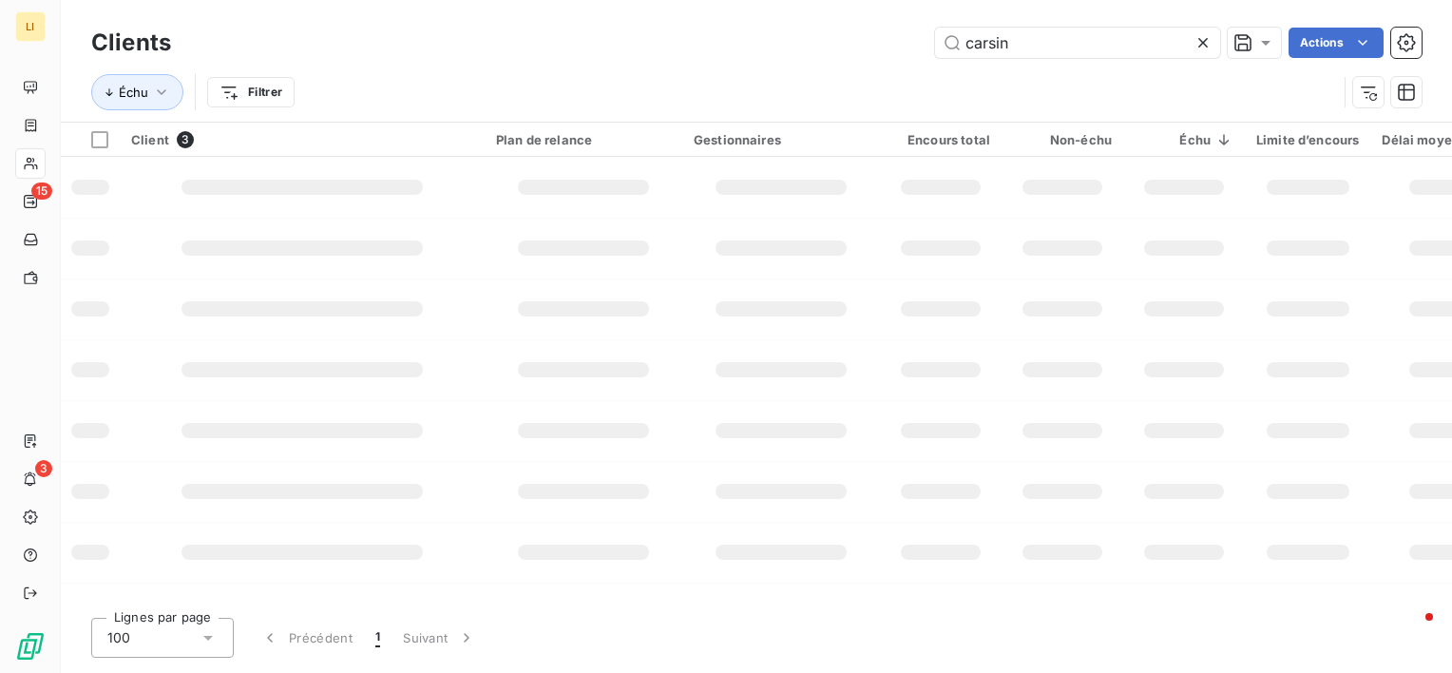
type input "carsin"
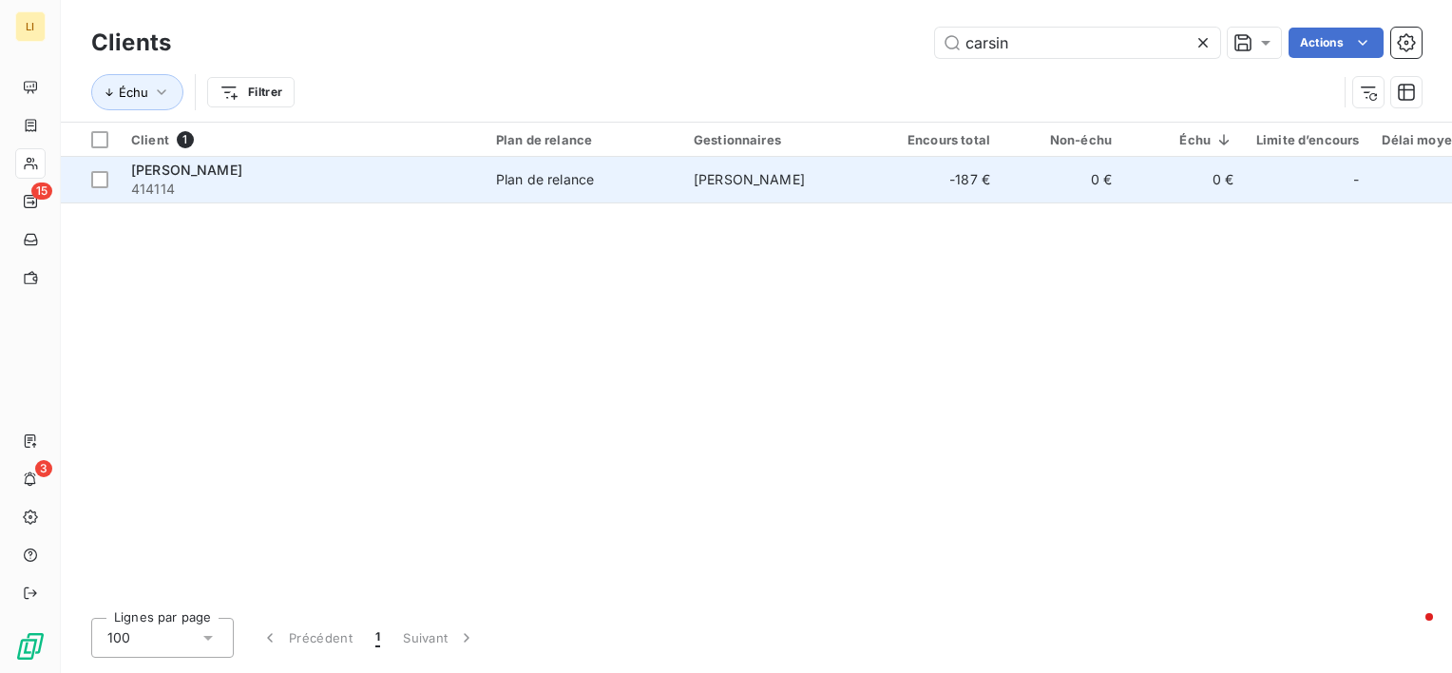
click at [362, 183] on span "414114" at bounding box center [302, 189] width 342 height 19
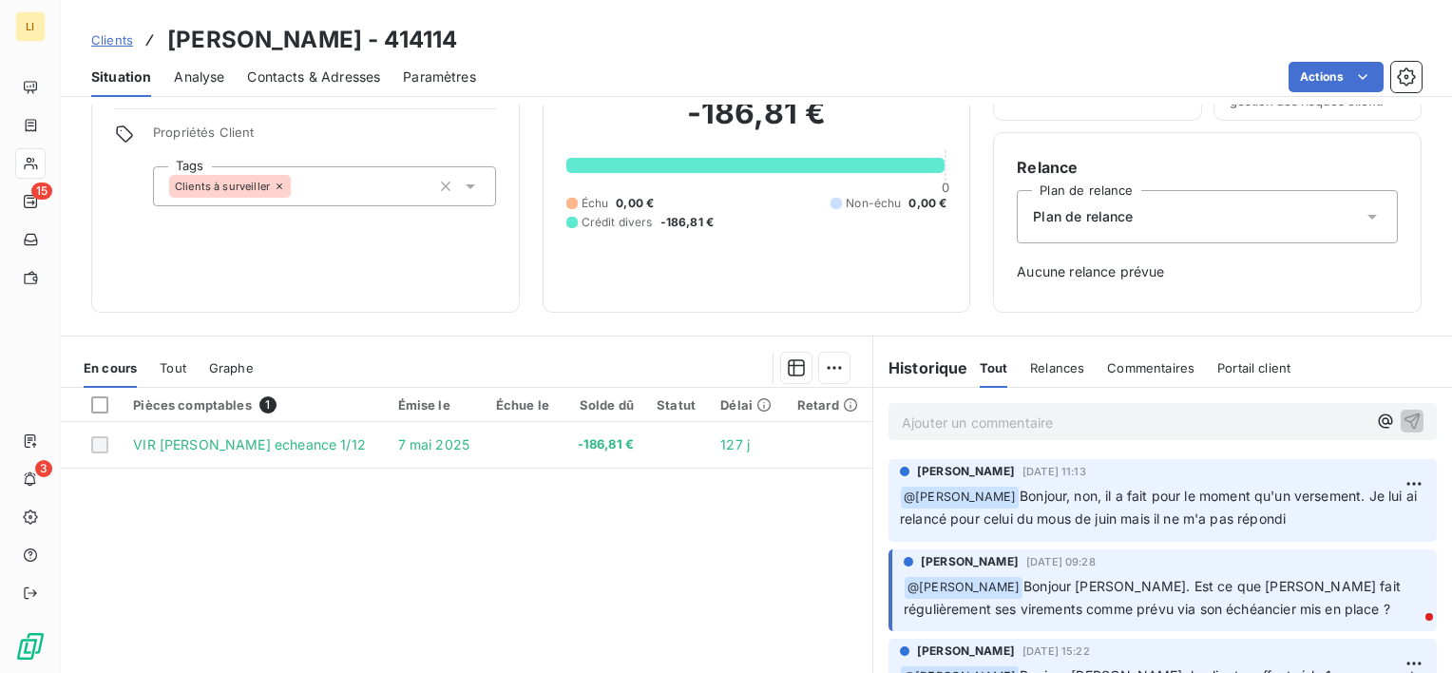
click at [101, 40] on span "Clients" at bounding box center [112, 39] width 42 height 15
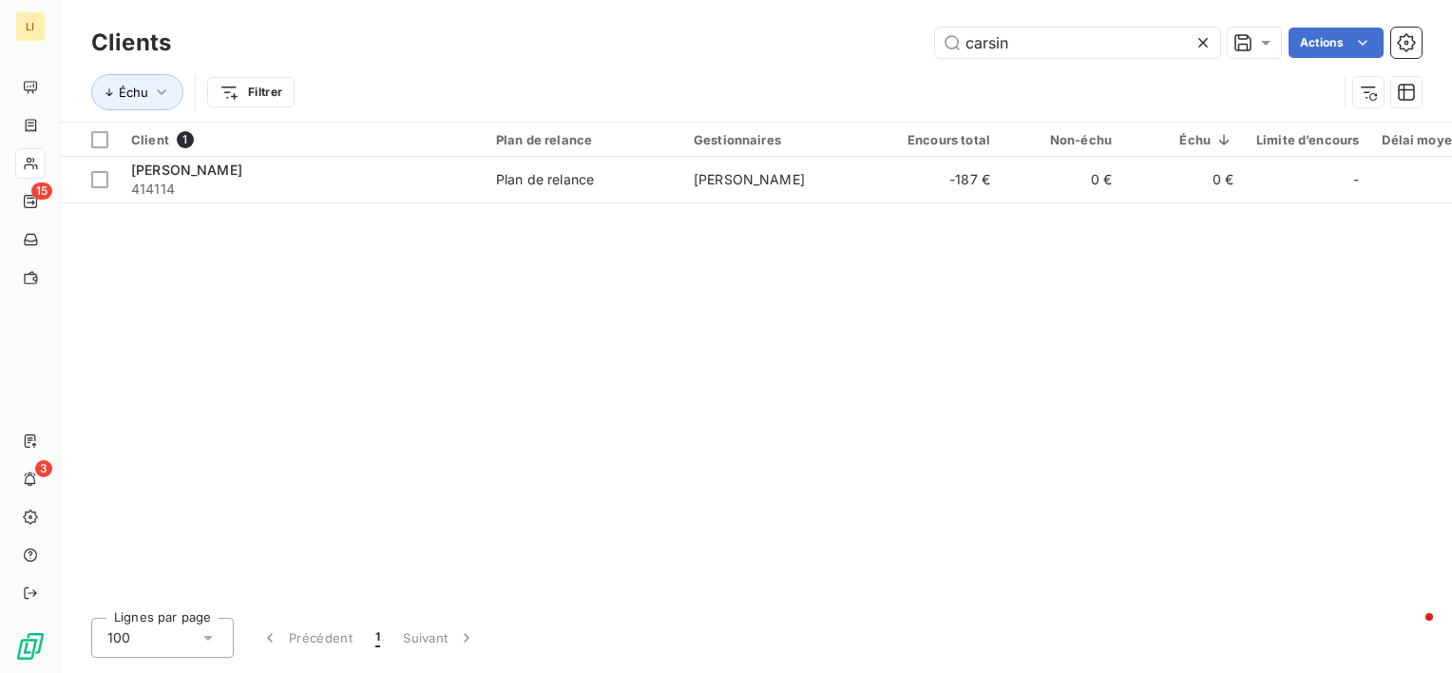
drag, startPoint x: 1047, startPoint y: 29, endPoint x: 673, endPoint y: 35, distance: 374.4
click at [677, 35] on div "carsin Actions" at bounding box center [808, 43] width 1228 height 30
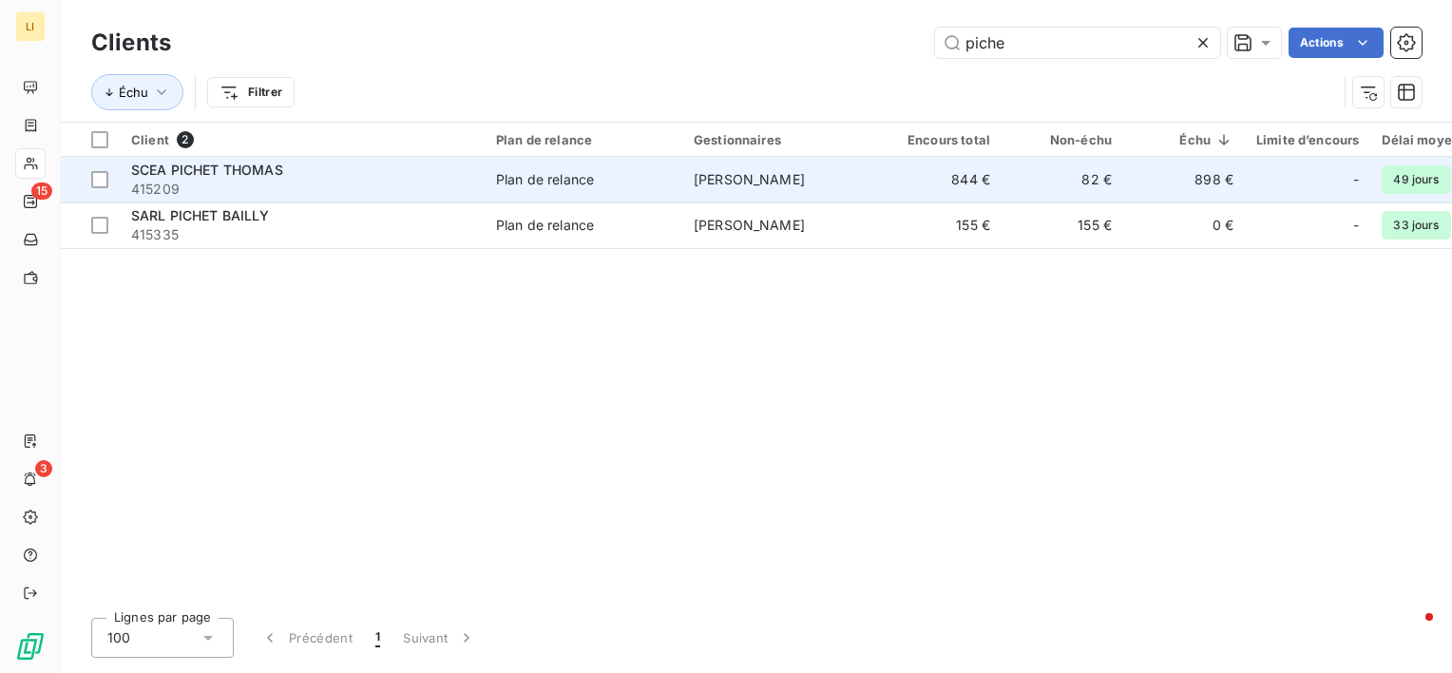
type input "piche"
click at [246, 172] on span "SCEA PICHET THOMAS" at bounding box center [207, 170] width 152 height 16
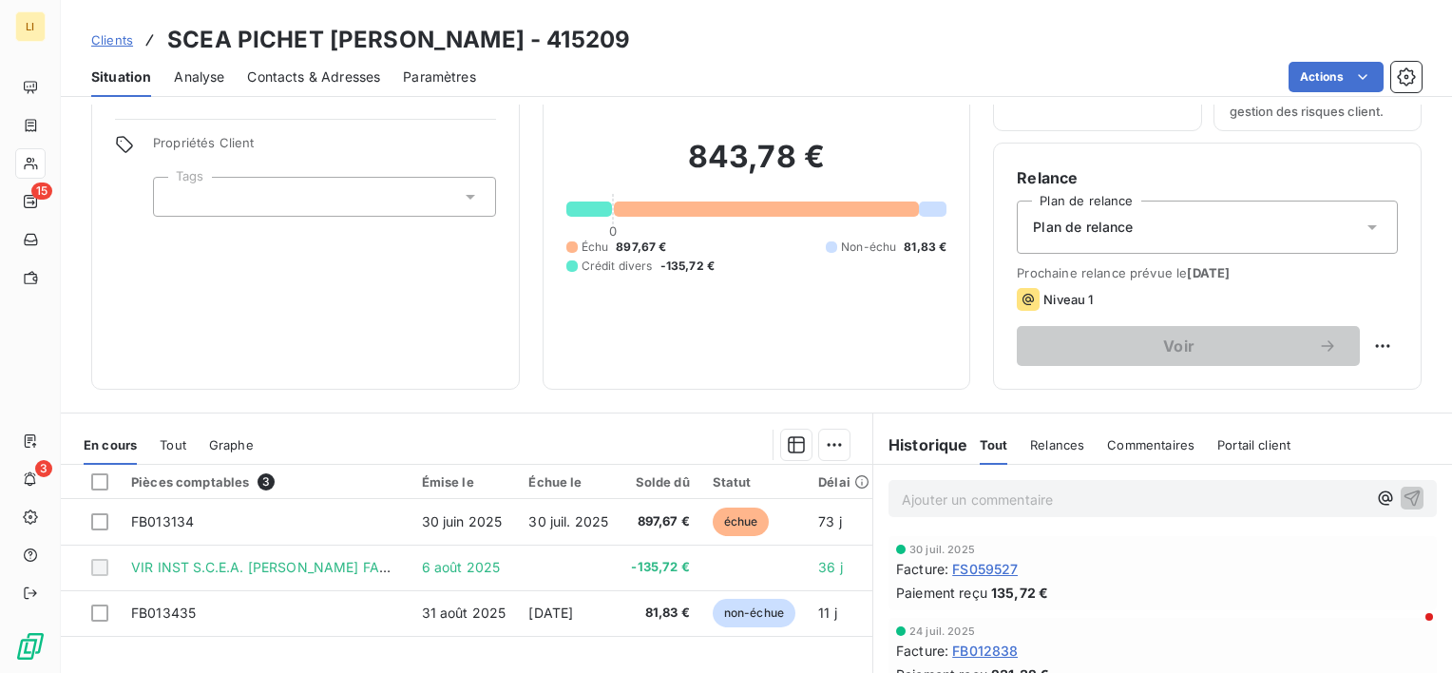
scroll to position [126, 0]
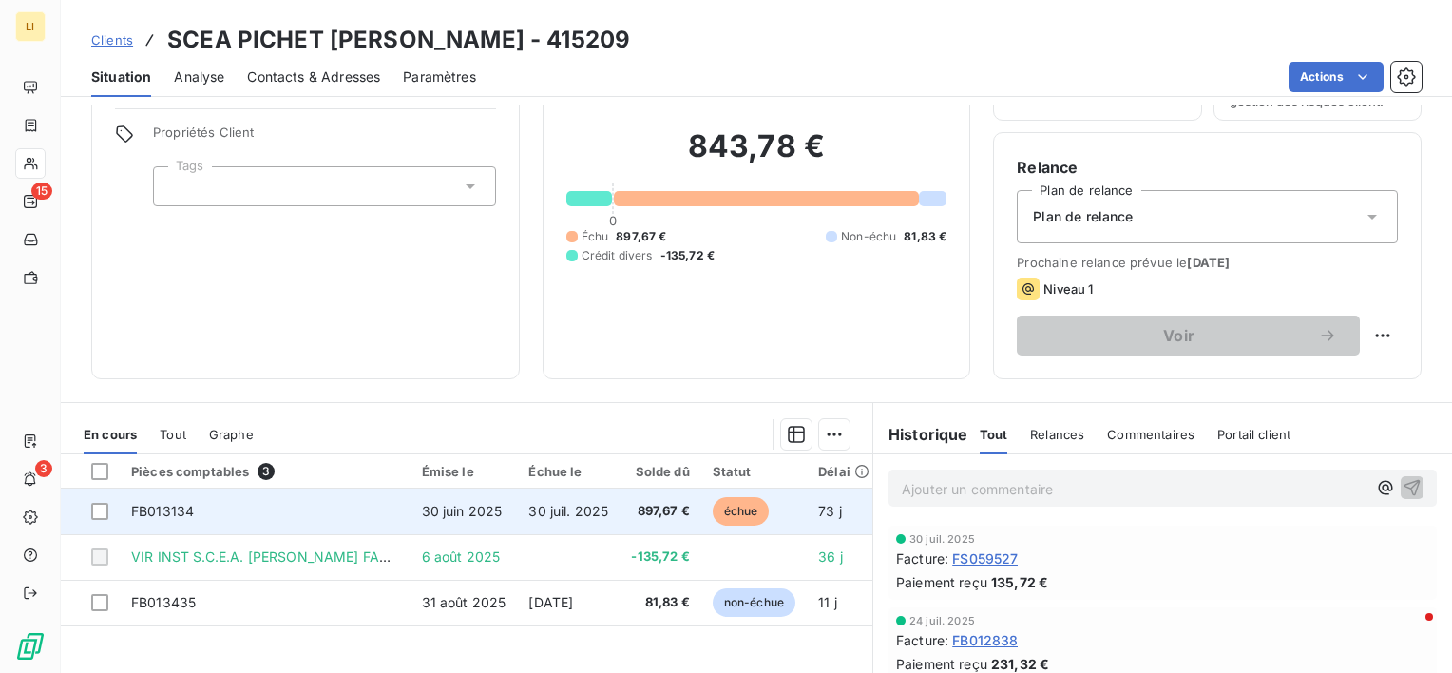
click at [620, 518] on td "30 juil. 2025" at bounding box center [568, 511] width 103 height 46
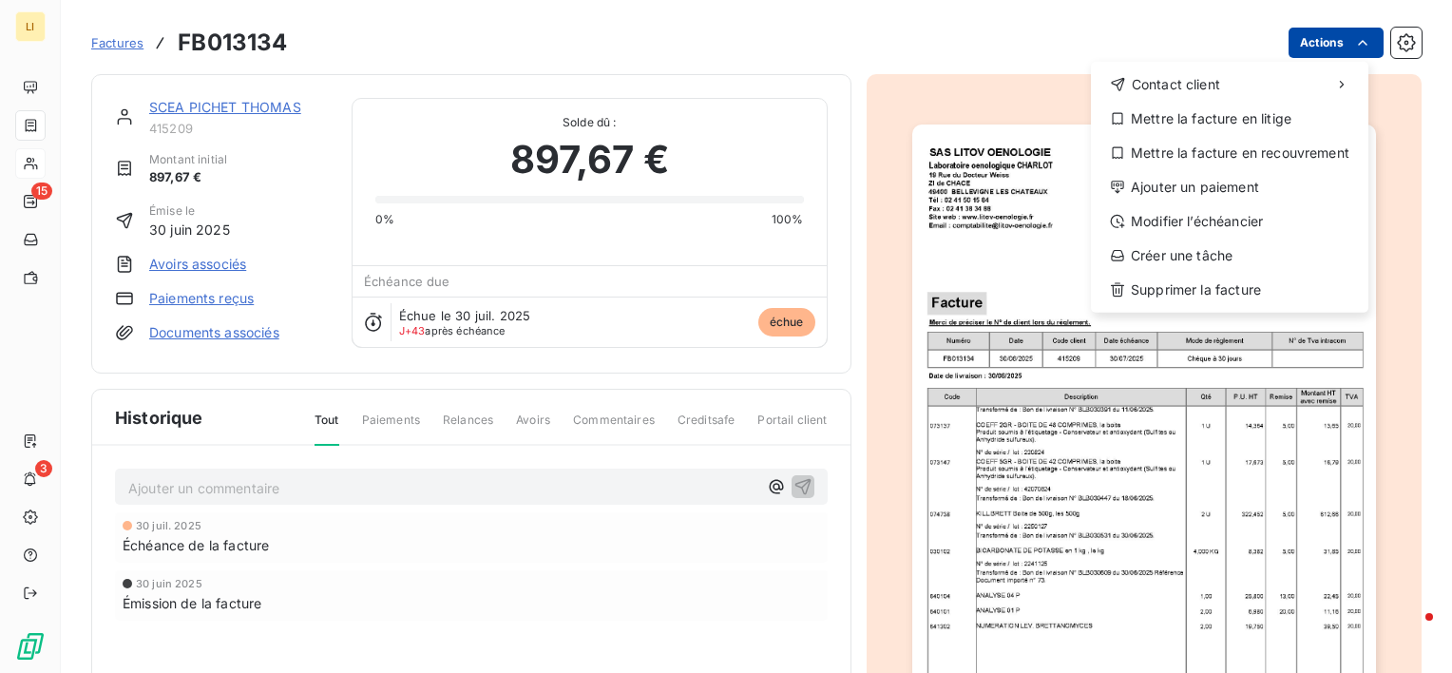
click at [1326, 37] on html "LI 15 3 Factures FB013134 Actions Contact client Mettre la facture en litige Me…" at bounding box center [726, 336] width 1452 height 673
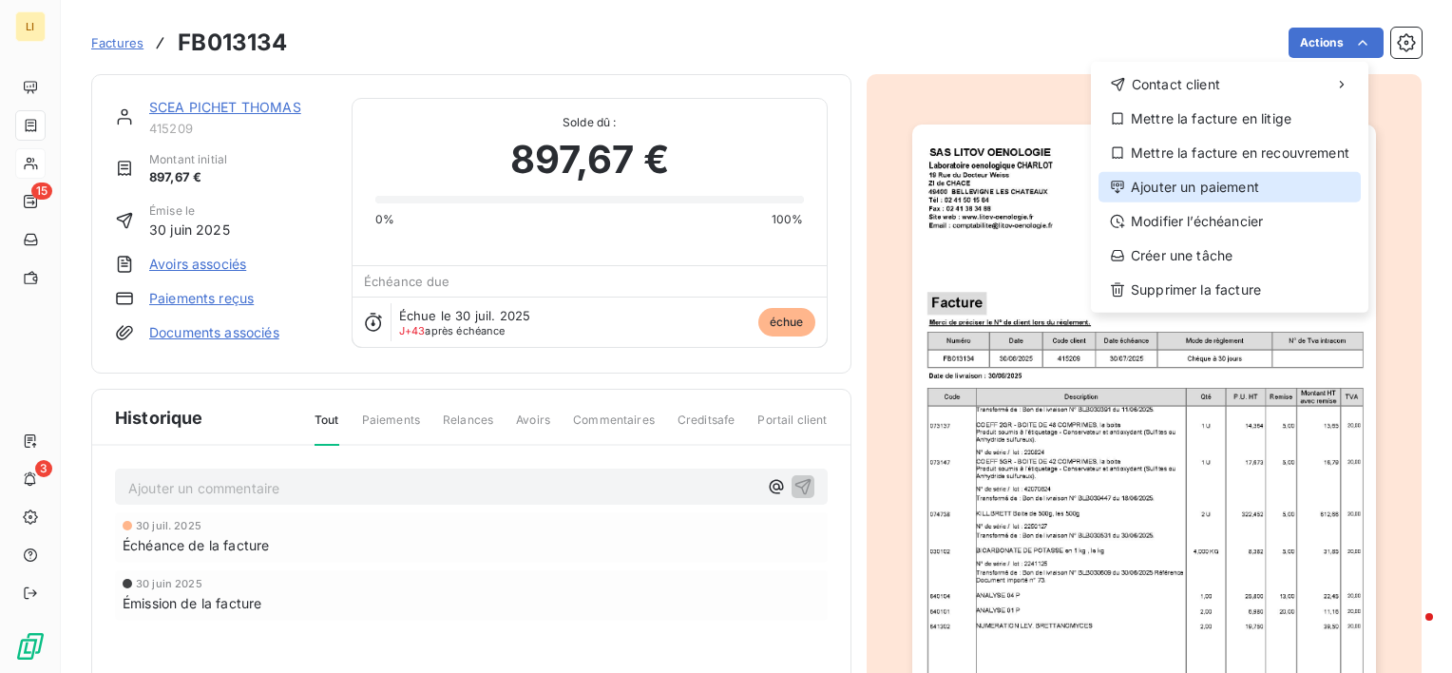
click at [1230, 190] on div "Ajouter un paiement" at bounding box center [1229, 187] width 262 height 30
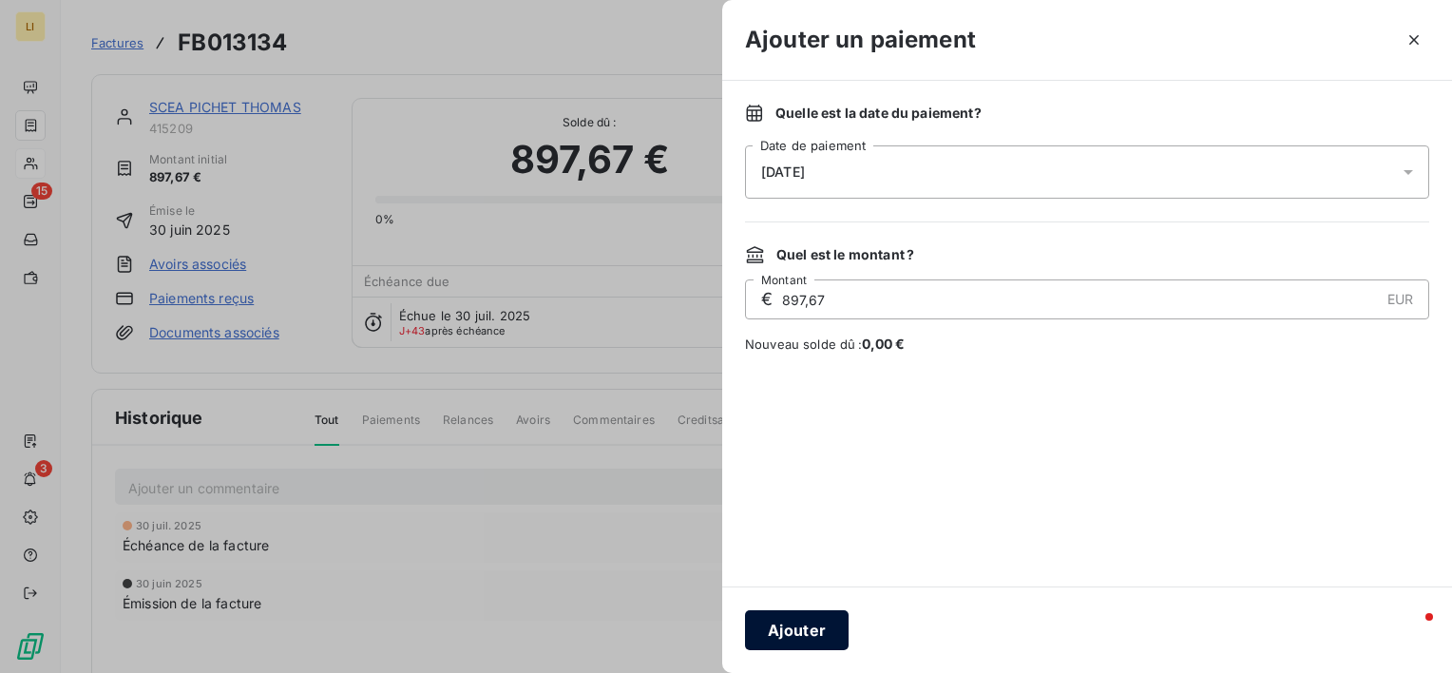
click at [806, 621] on button "Ajouter" at bounding box center [797, 630] width 104 height 40
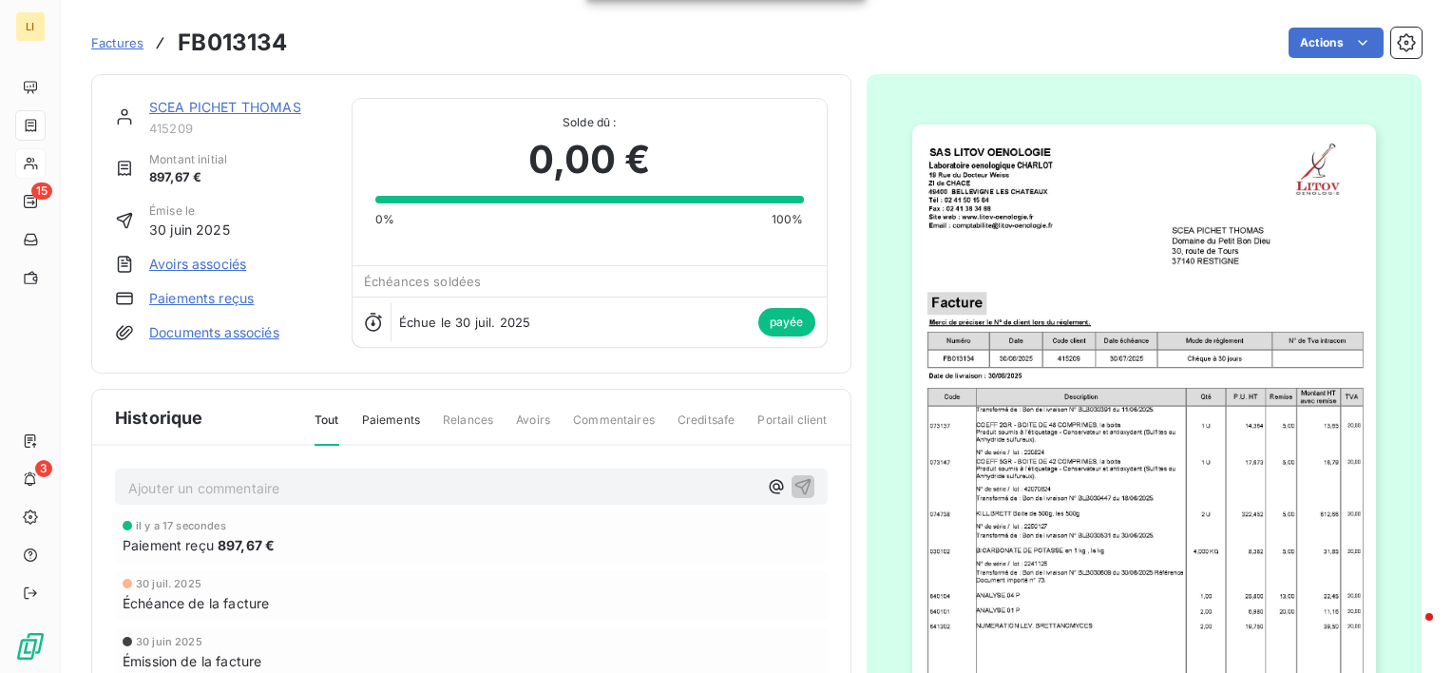
click at [171, 107] on link "SCEA PICHET THOMAS" at bounding box center [225, 107] width 152 height 16
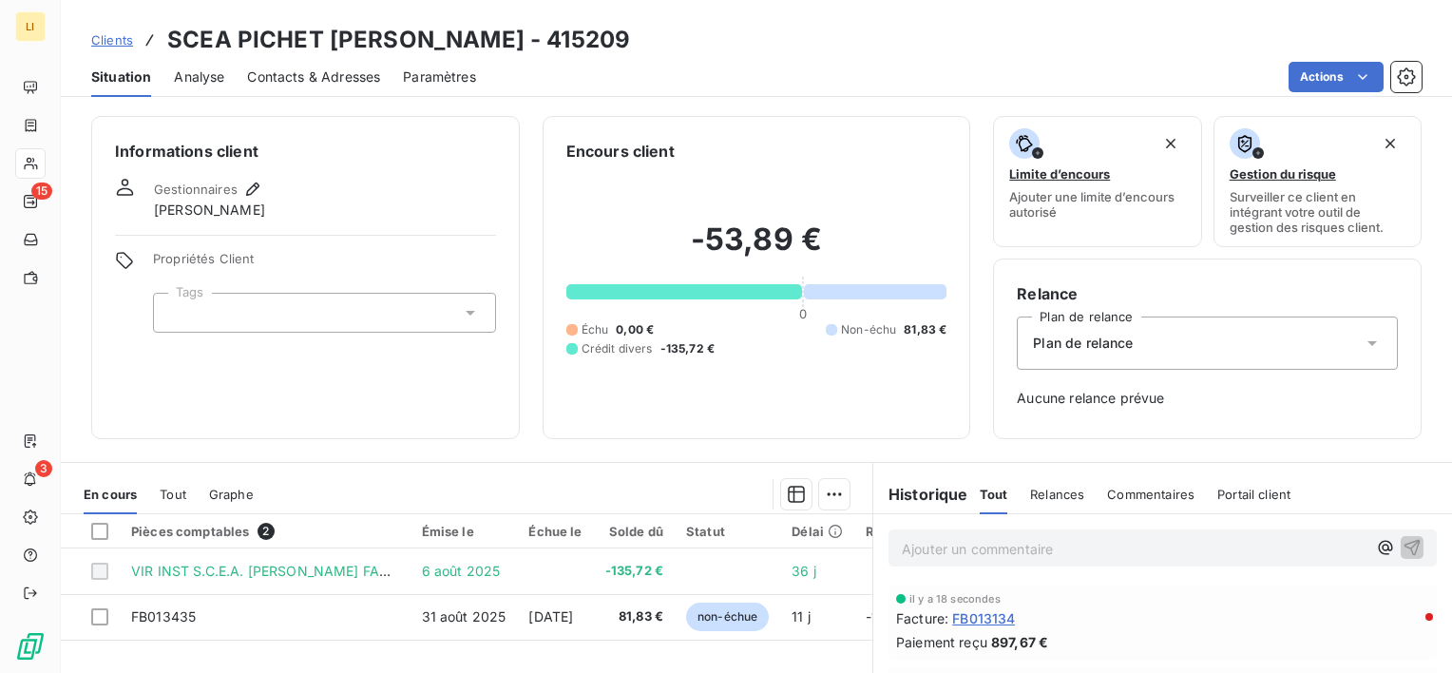
click at [120, 35] on span "Clients" at bounding box center [112, 39] width 42 height 15
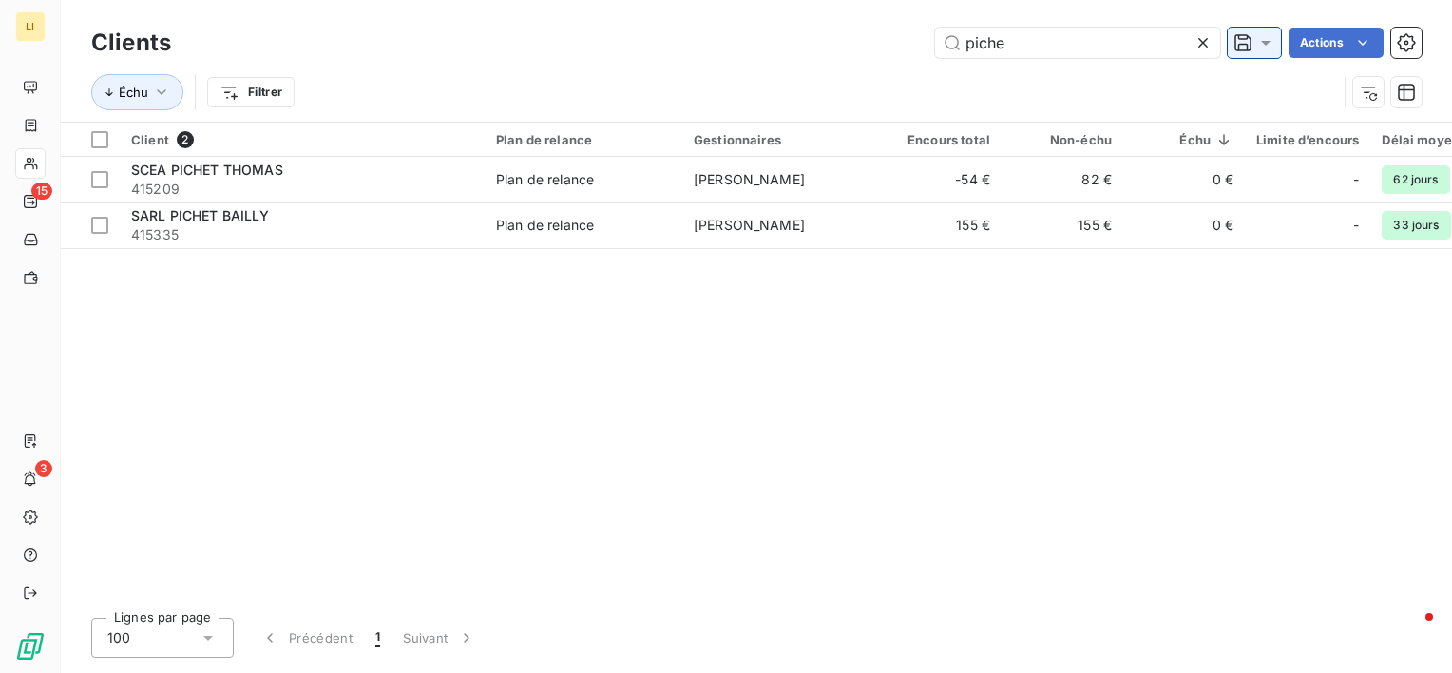
drag, startPoint x: 1062, startPoint y: 38, endPoint x: 1277, endPoint y: 53, distance: 215.3
click at [900, 47] on div "piche Actions" at bounding box center [808, 43] width 1228 height 30
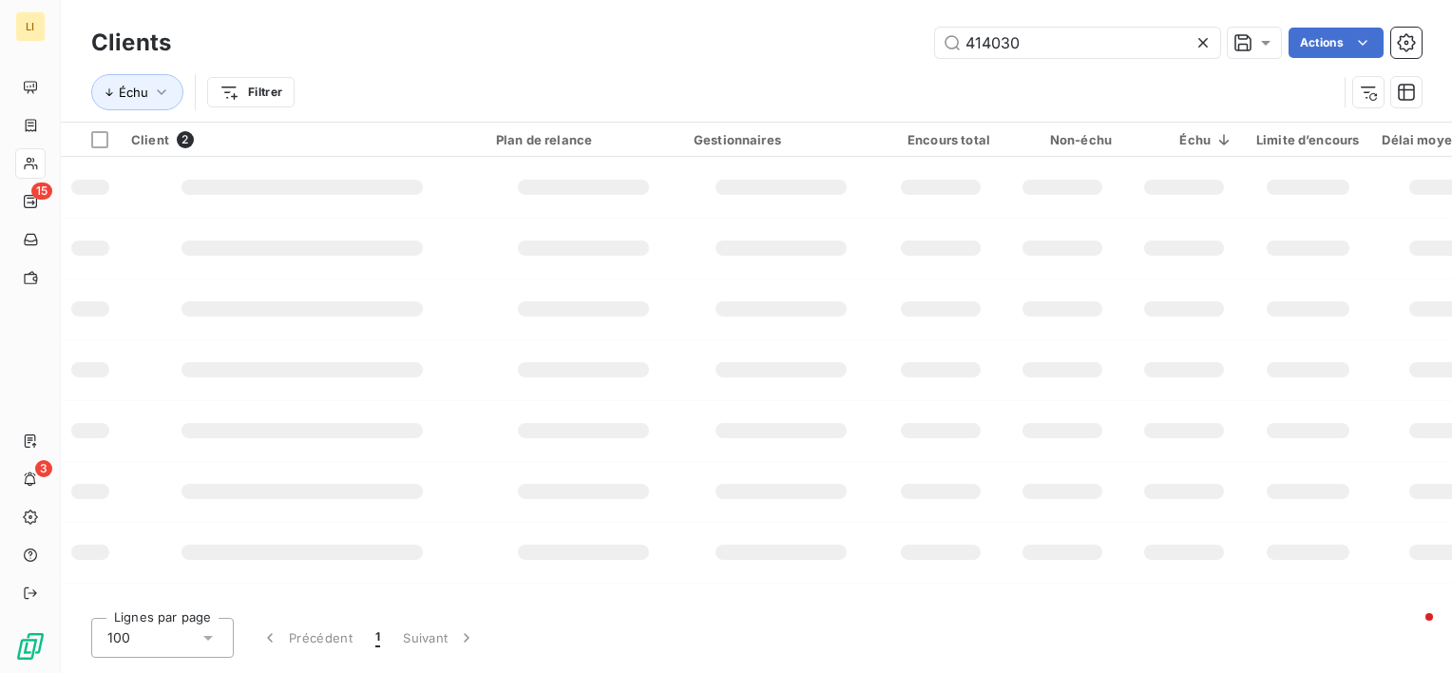
type input "414030"
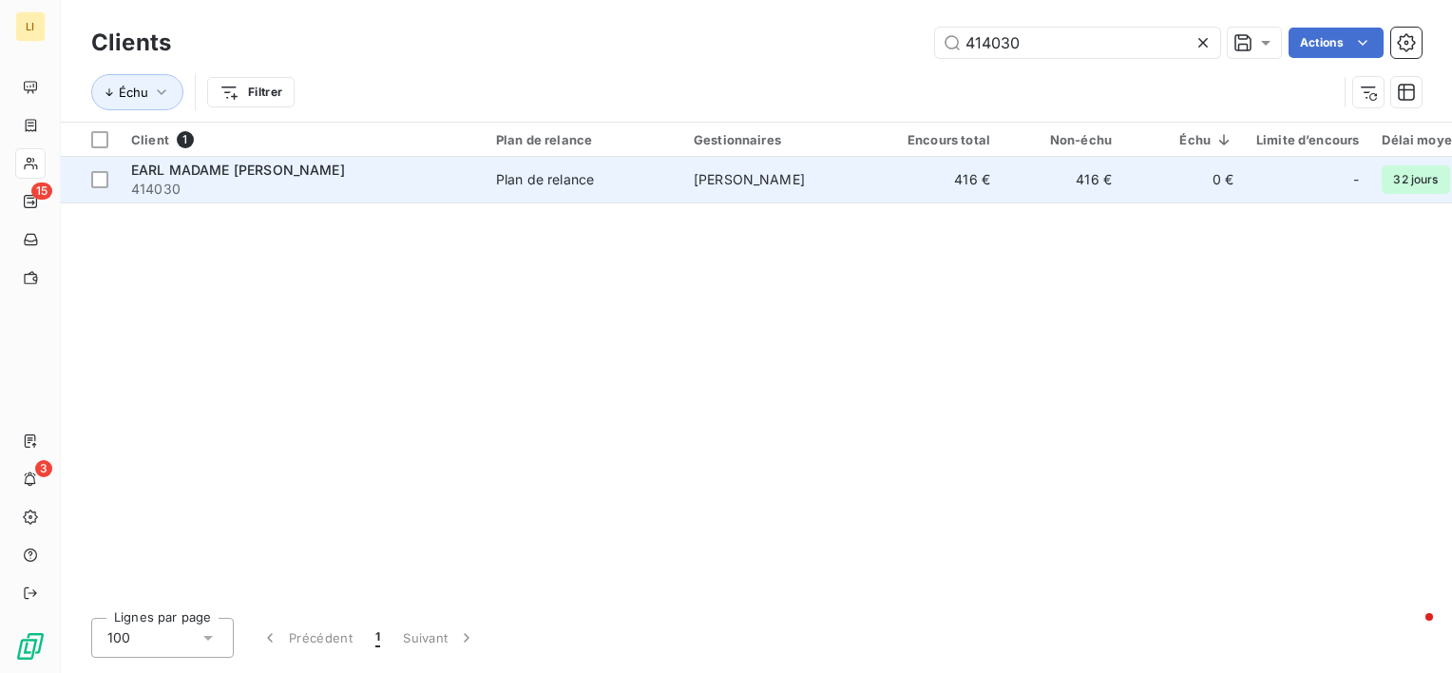
click at [266, 180] on span "414030" at bounding box center [302, 189] width 342 height 19
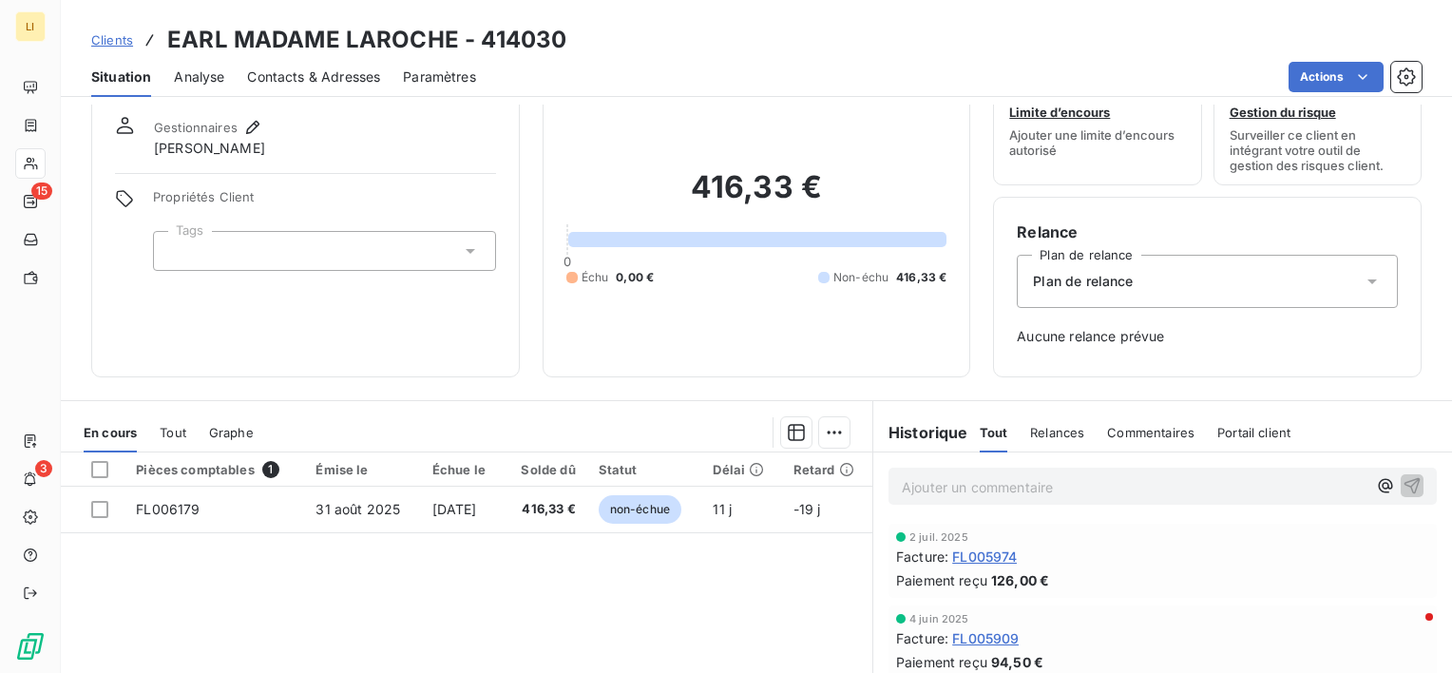
scroll to position [63, 0]
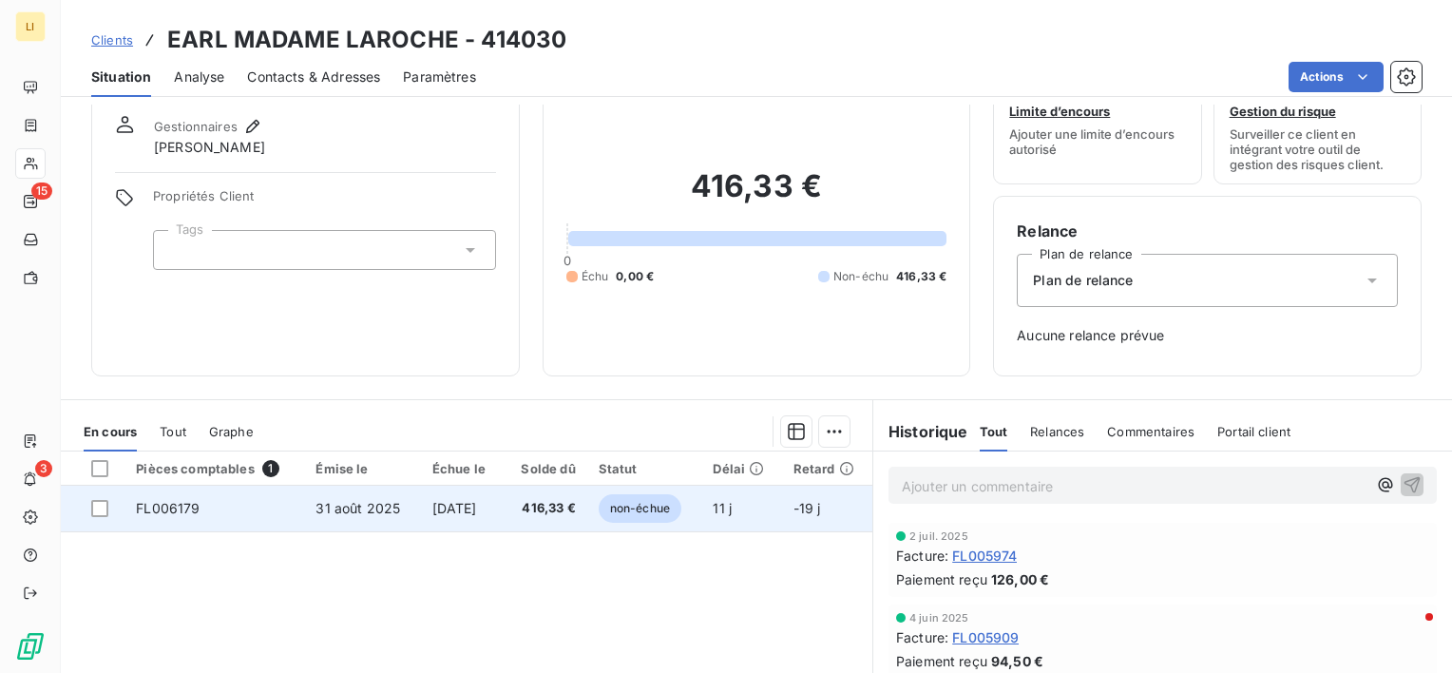
click at [341, 501] on span "31 août 2025" at bounding box center [357, 508] width 85 height 16
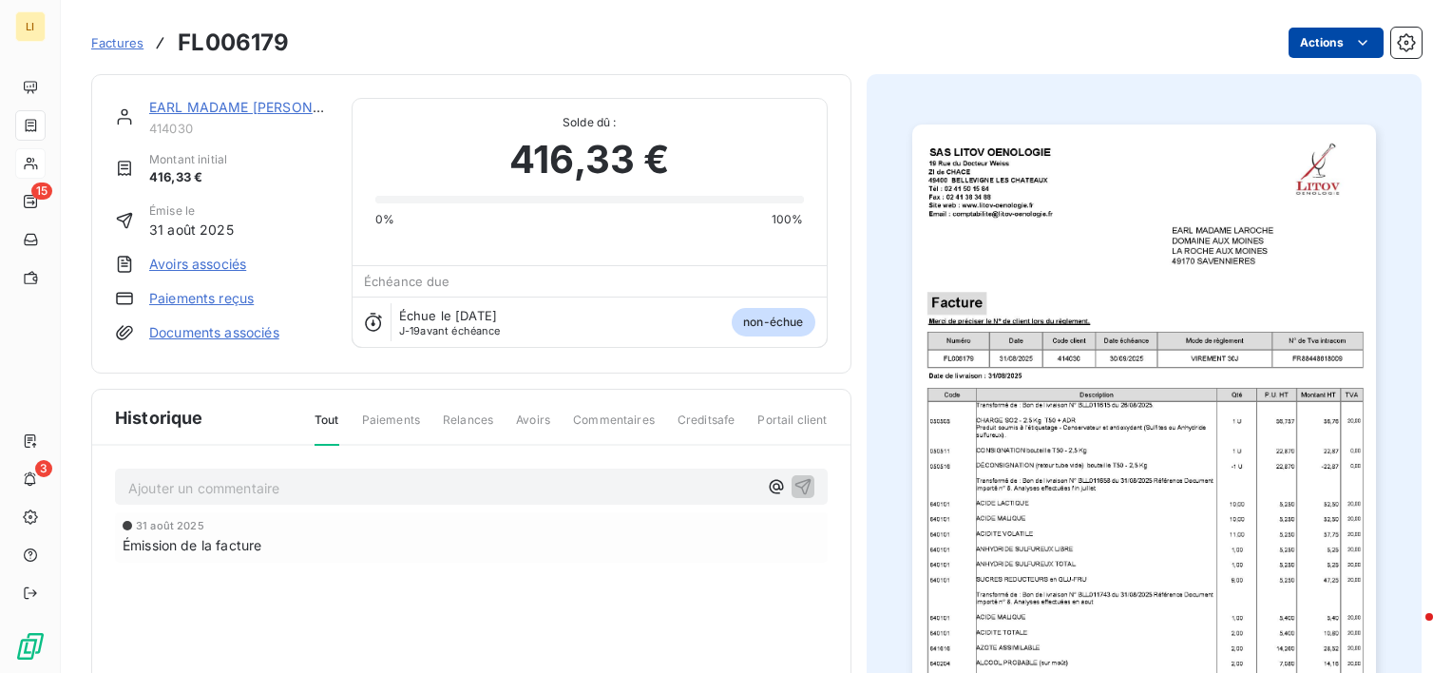
click at [1314, 34] on html "LI 15 3 Factures FL006179 Actions EARL MADAME LAROCHE 414030 Montant initial 41…" at bounding box center [726, 336] width 1452 height 673
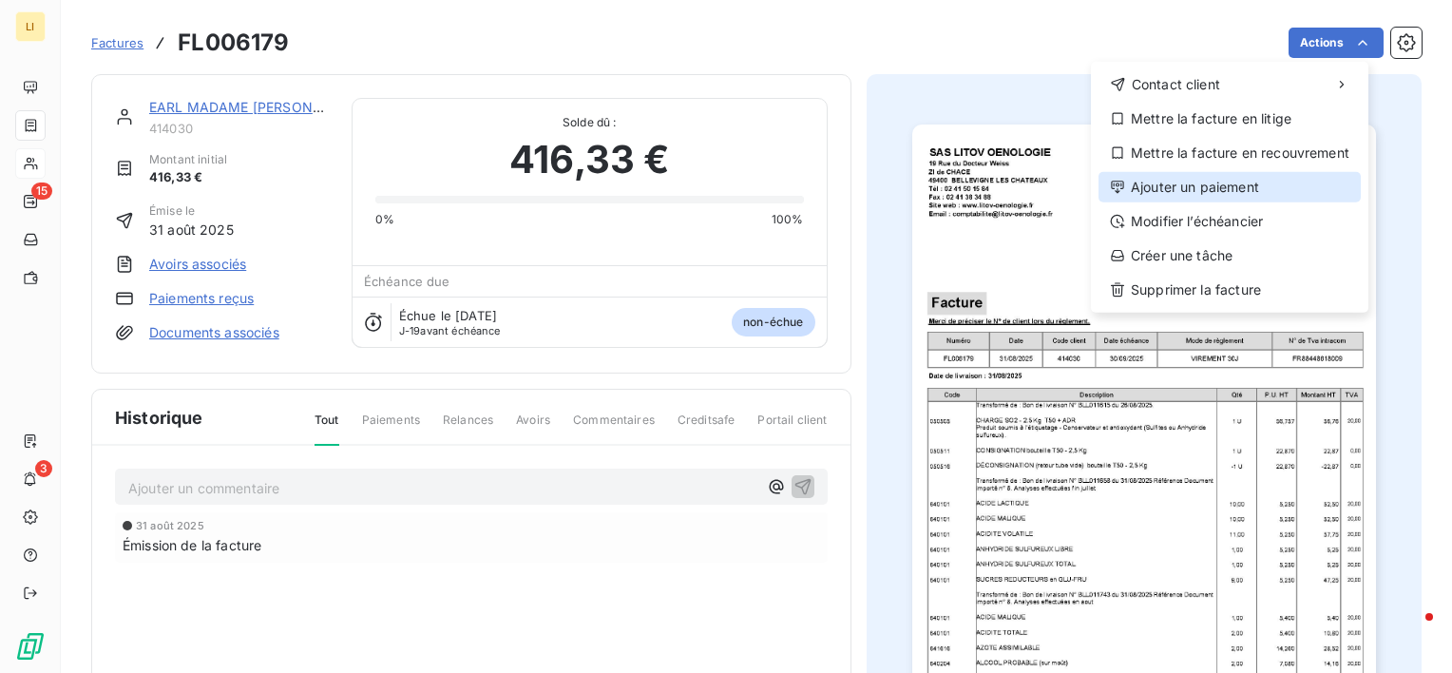
click at [1205, 181] on div "Ajouter un paiement" at bounding box center [1229, 187] width 262 height 30
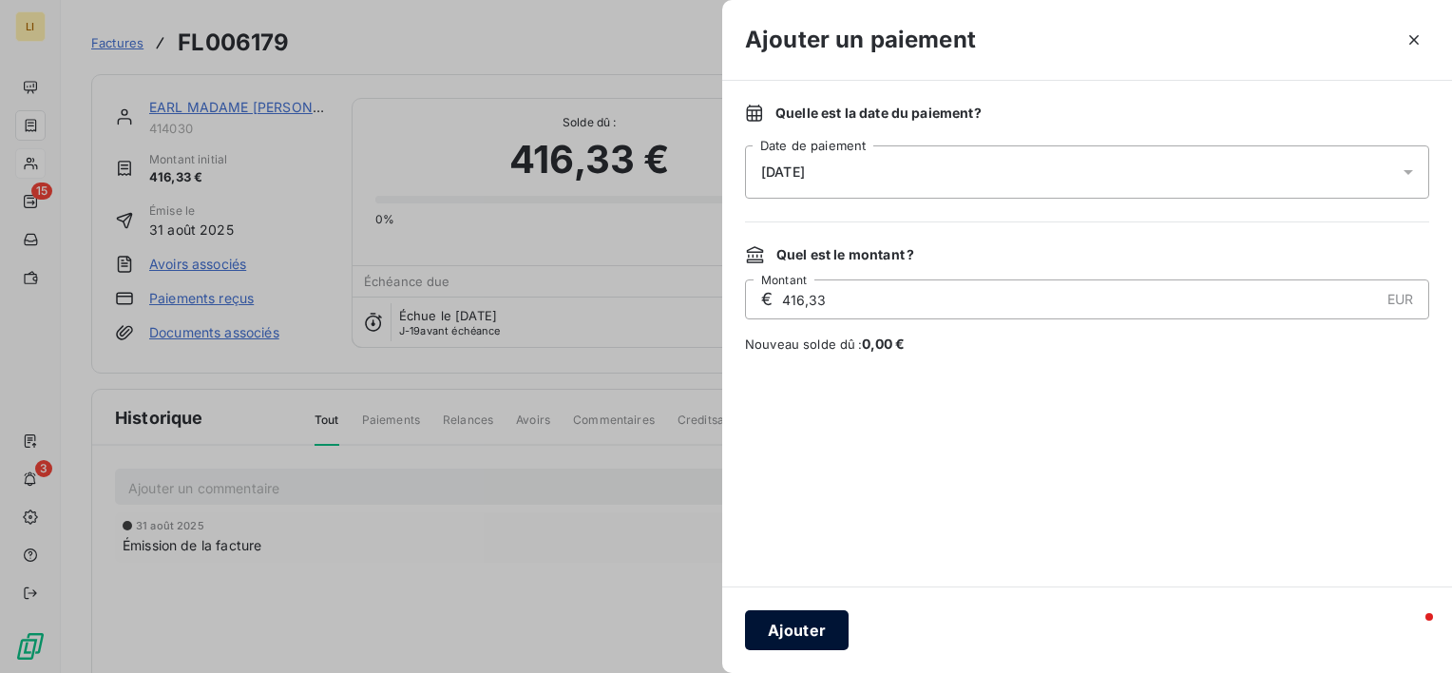
click at [813, 631] on button "Ajouter" at bounding box center [797, 630] width 104 height 40
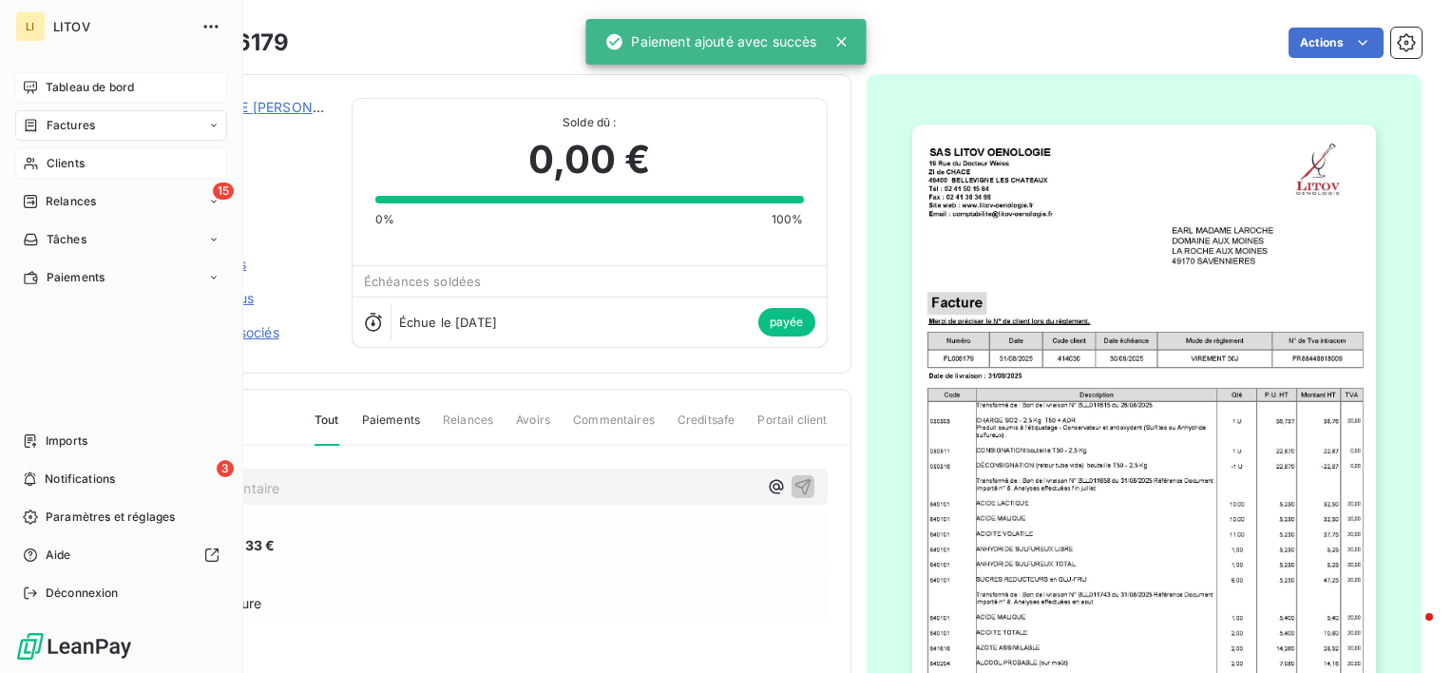
click at [38, 99] on div "Tableau de bord" at bounding box center [121, 87] width 212 height 30
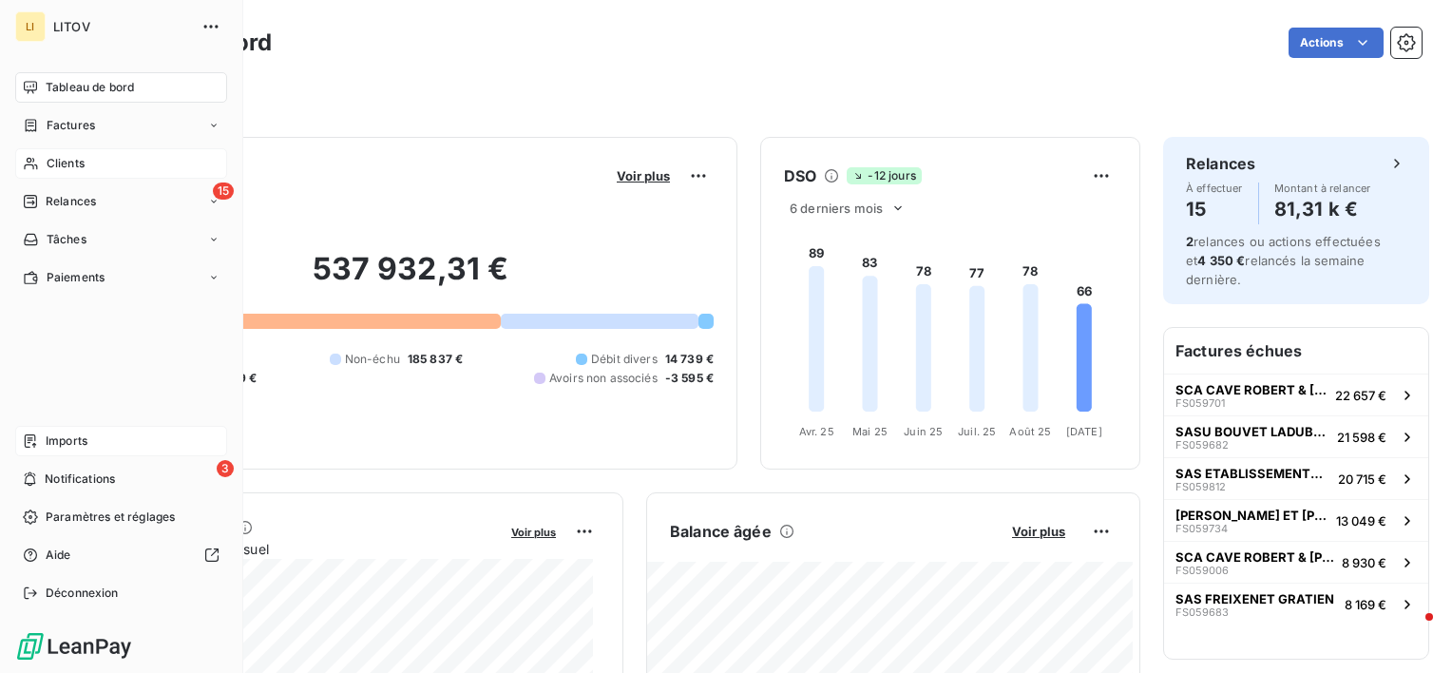
click at [65, 437] on span "Imports" at bounding box center [67, 440] width 42 height 17
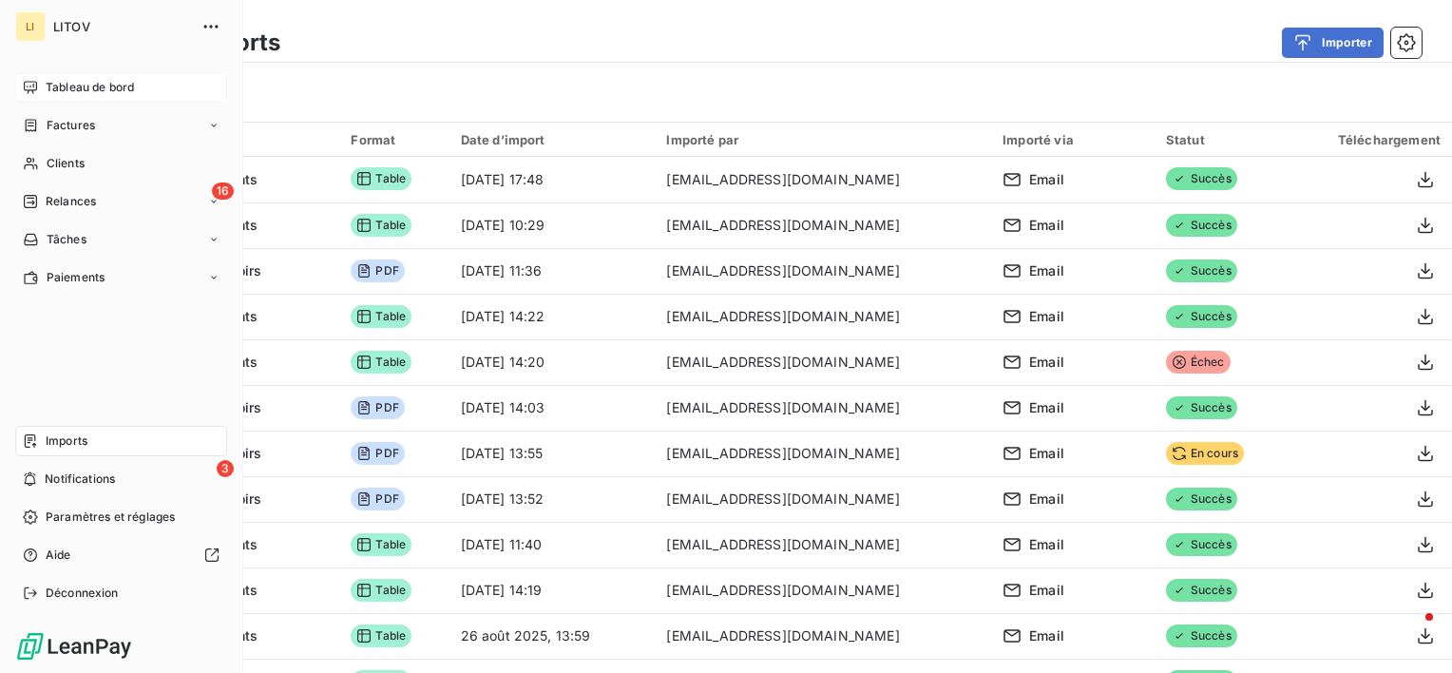
click at [38, 91] on div "Tableau de bord" at bounding box center [121, 87] width 212 height 30
